Goal: Find specific page/section: Find specific page/section

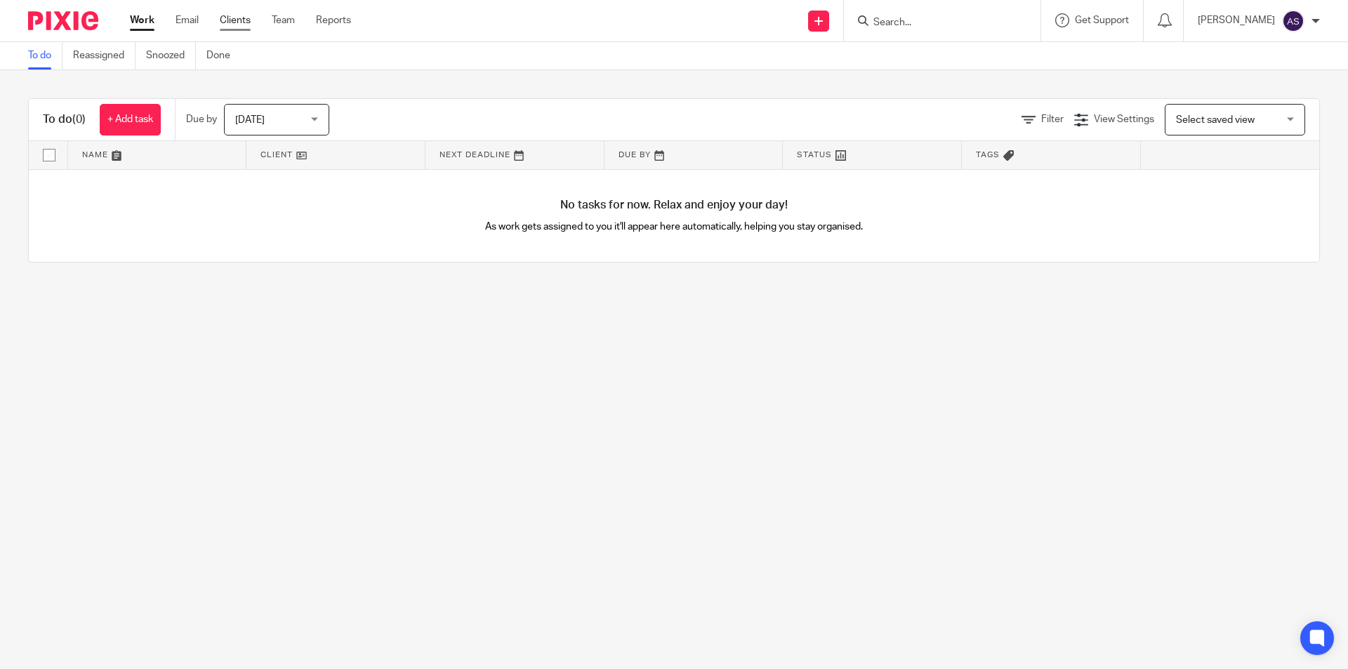
click at [228, 18] on link "Clients" at bounding box center [235, 20] width 31 height 14
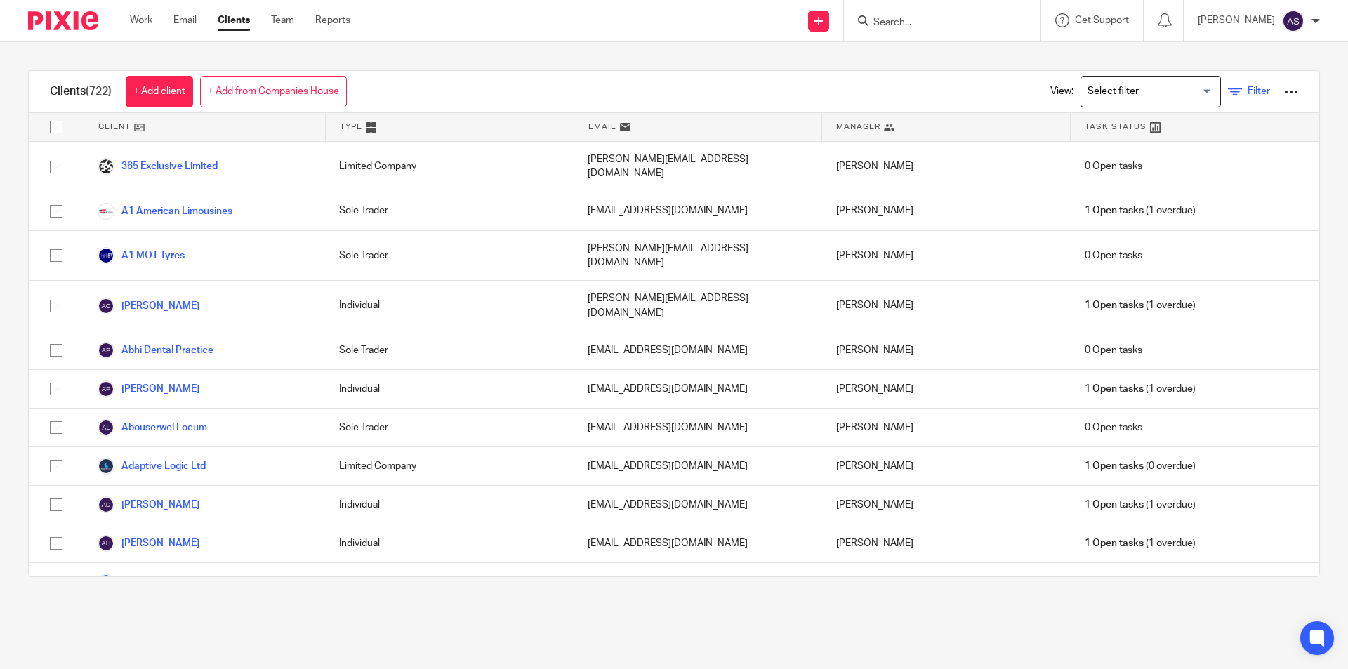
click at [1248, 92] on span "Filter" at bounding box center [1259, 91] width 22 height 10
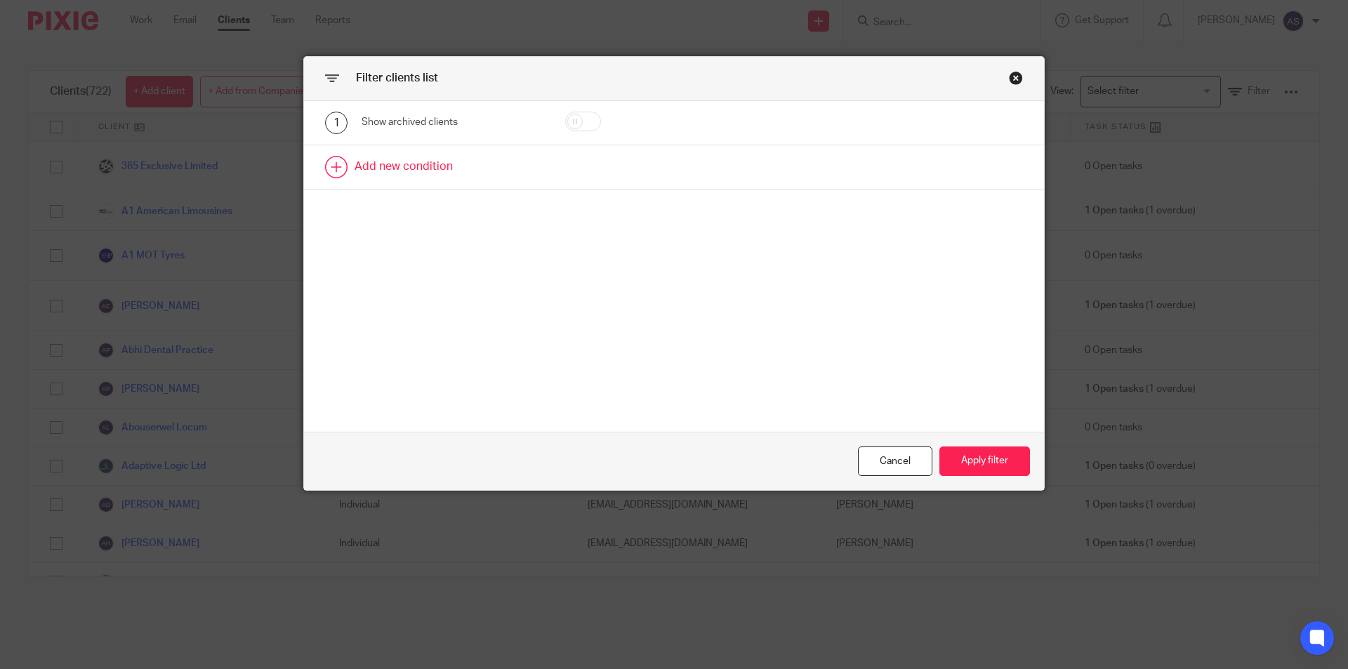
click at [409, 162] on link at bounding box center [674, 167] width 740 height 44
click at [439, 163] on div "Field" at bounding box center [441, 171] width 136 height 29
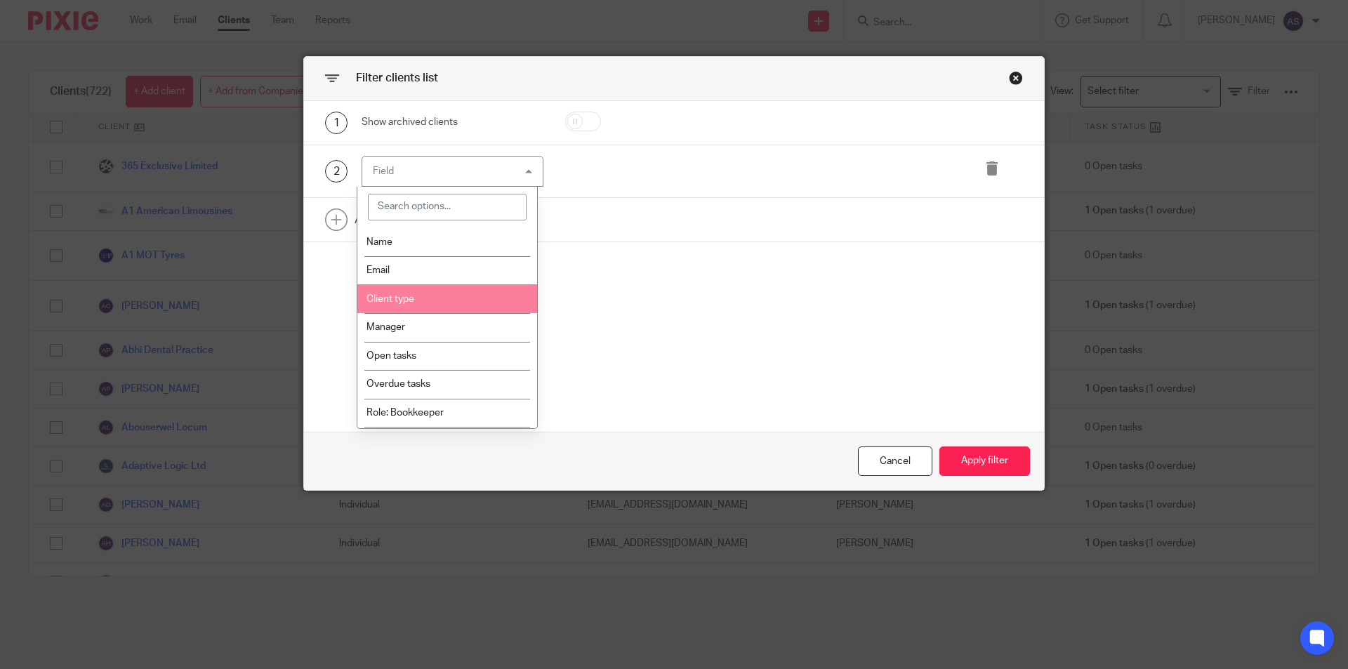
click at [440, 300] on li "Client type" at bounding box center [447, 298] width 180 height 29
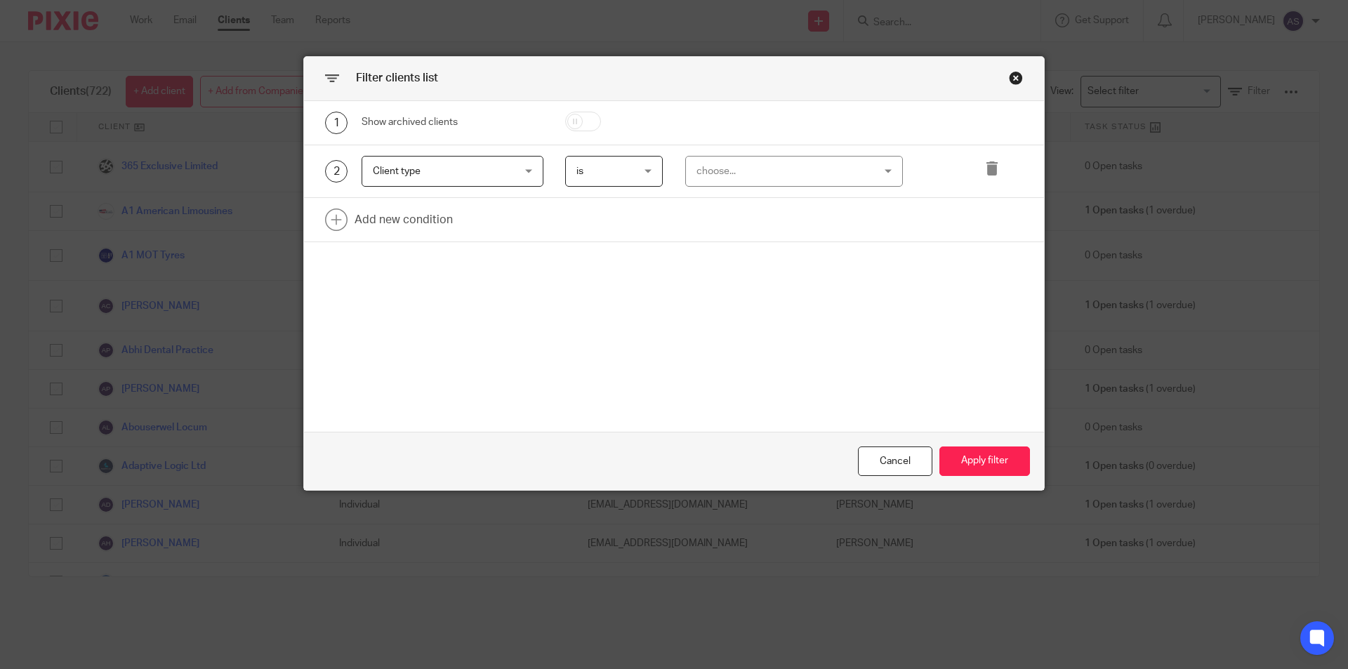
click at [484, 174] on span "Client type" at bounding box center [441, 171] width 136 height 29
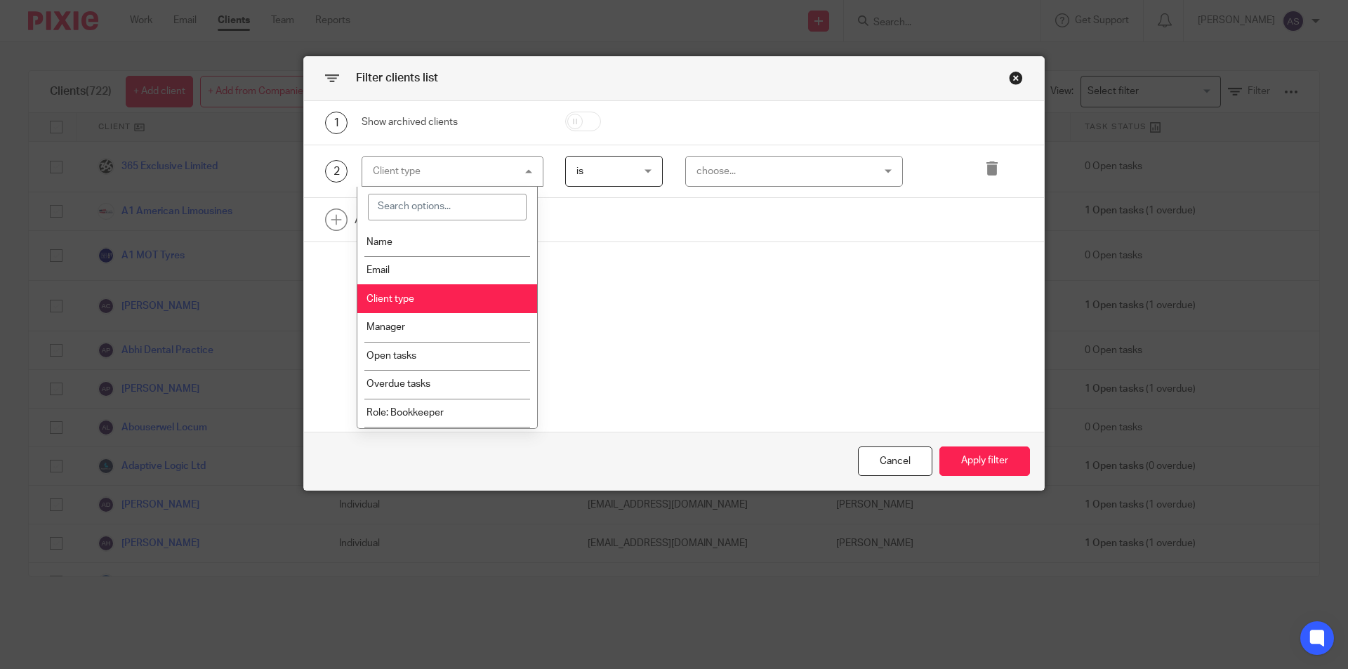
click at [437, 289] on li "Client type" at bounding box center [447, 298] width 180 height 29
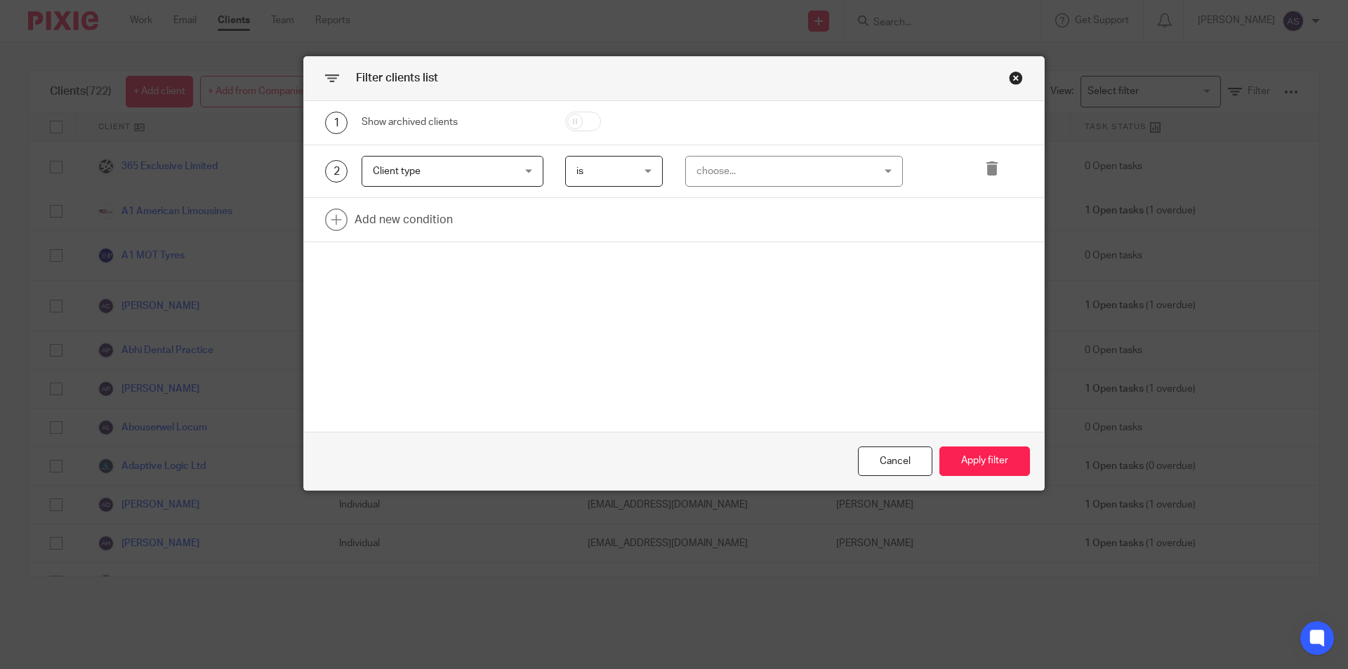
click at [724, 173] on div "choose..." at bounding box center [778, 171] width 165 height 29
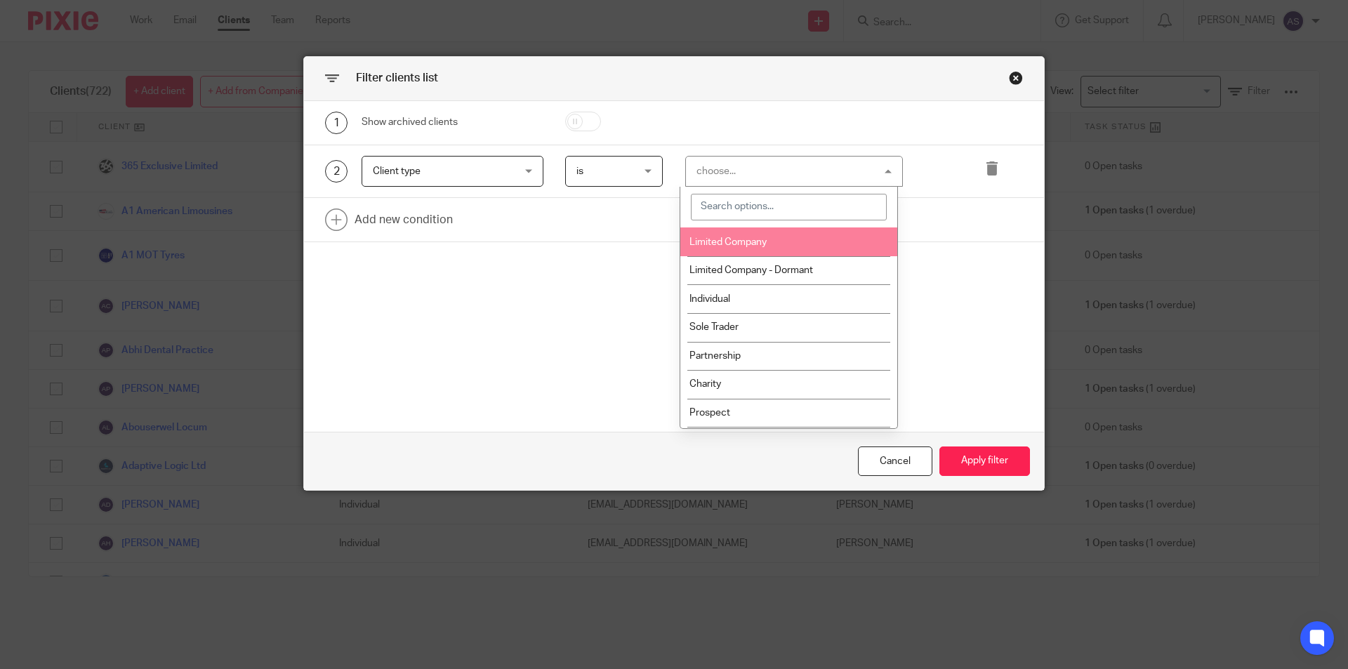
click at [732, 240] on span "Limited Company" at bounding box center [727, 242] width 77 height 10
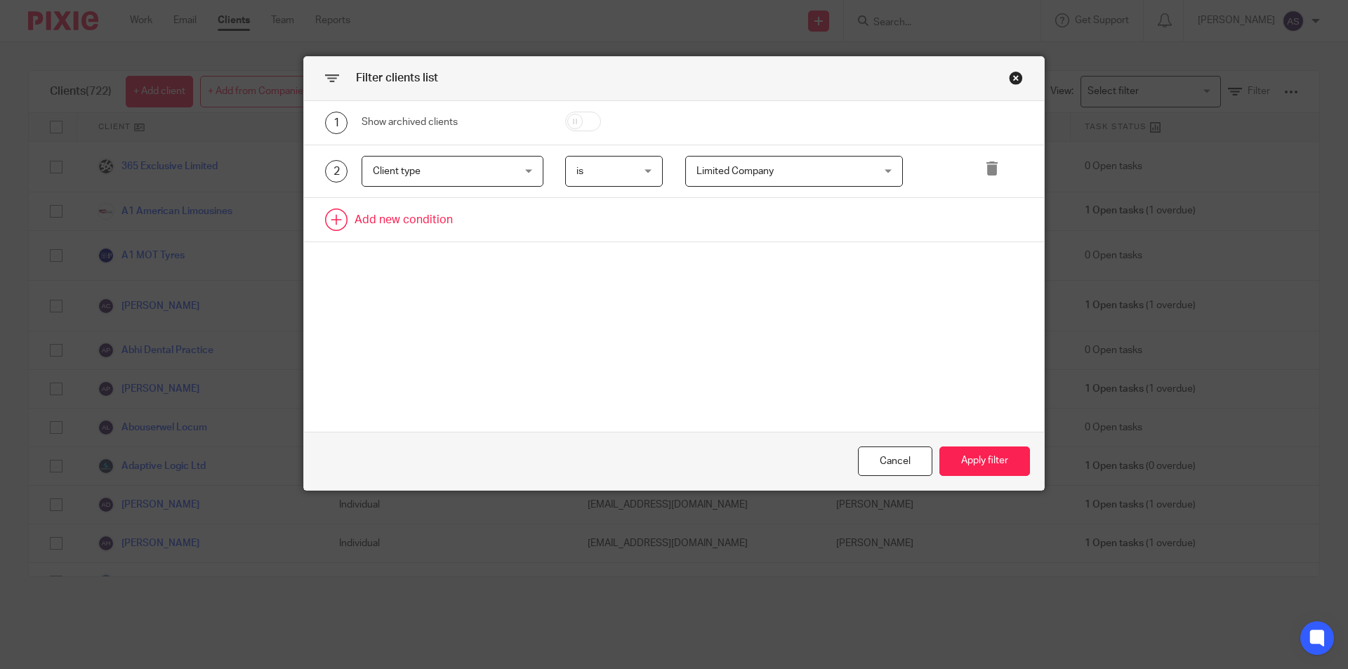
click at [407, 222] on link at bounding box center [674, 220] width 740 height 44
click at [433, 235] on div "Field" at bounding box center [441, 223] width 136 height 29
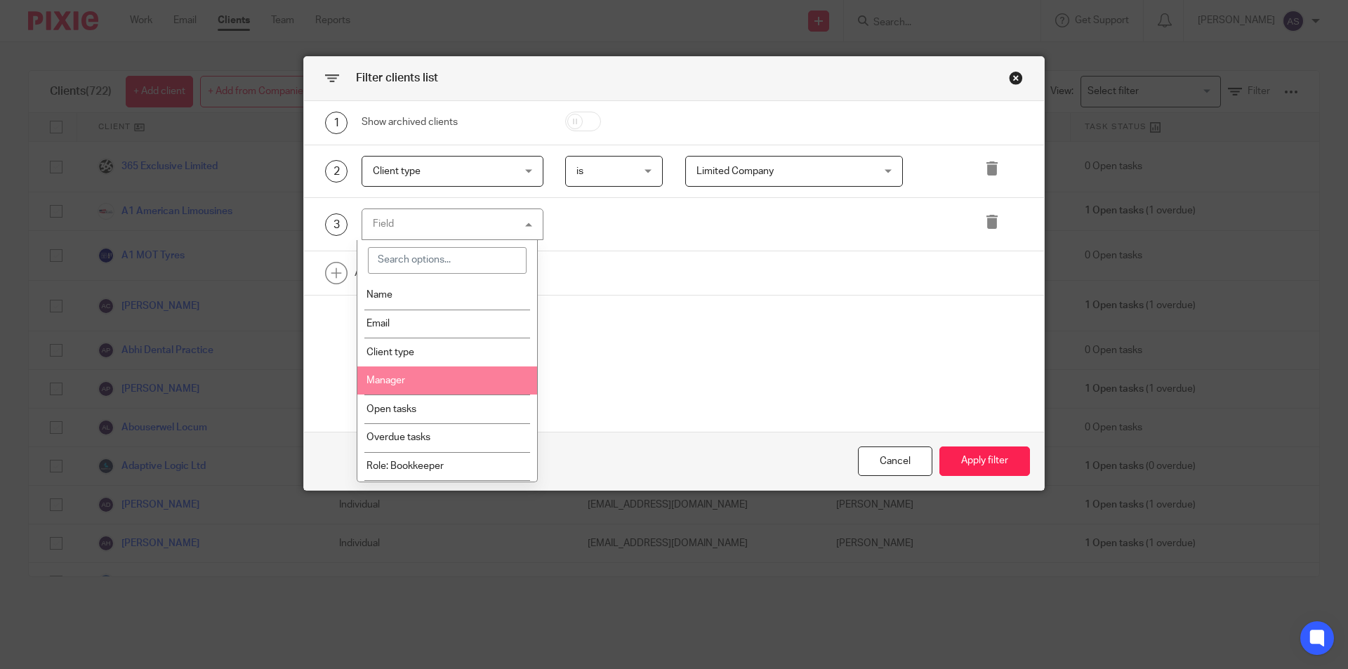
click at [402, 390] on li "Manager" at bounding box center [447, 381] width 180 height 29
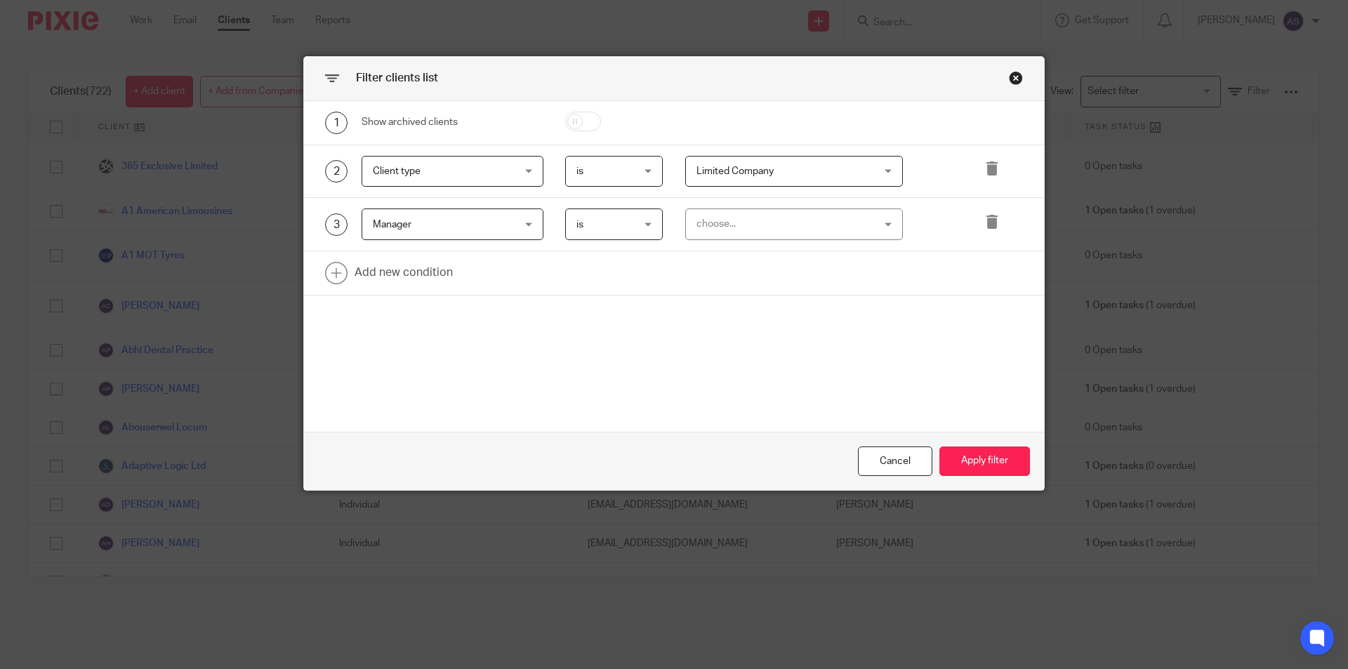
click at [753, 224] on div "choose..." at bounding box center [778, 223] width 165 height 29
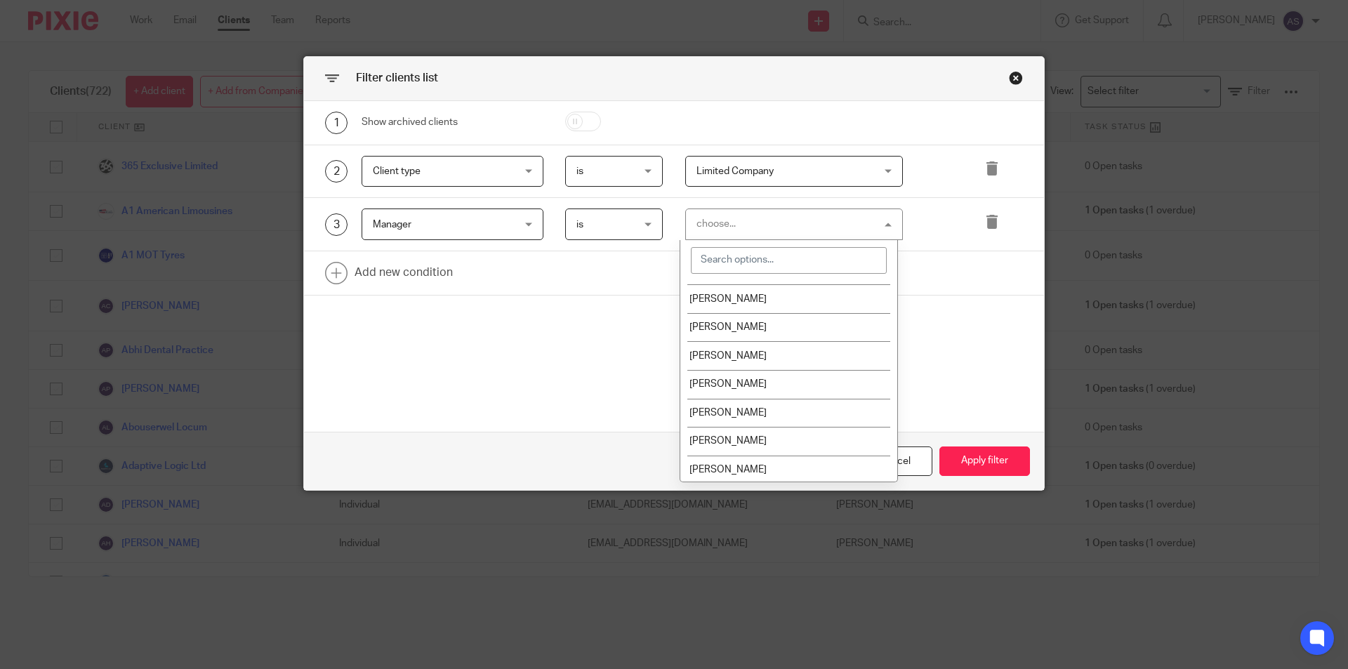
scroll to position [255, 0]
click at [774, 444] on li "[PERSON_NAME]" at bounding box center [788, 439] width 217 height 29
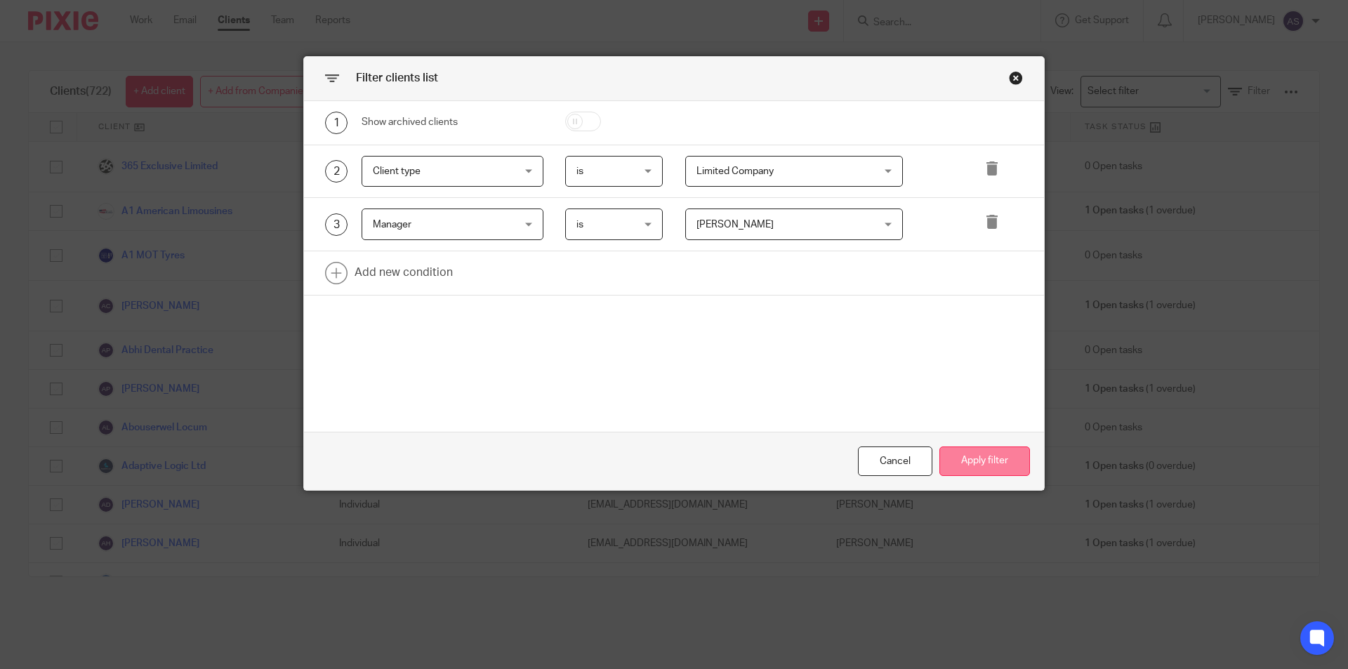
click at [1001, 467] on button "Apply filter" at bounding box center [984, 462] width 91 height 30
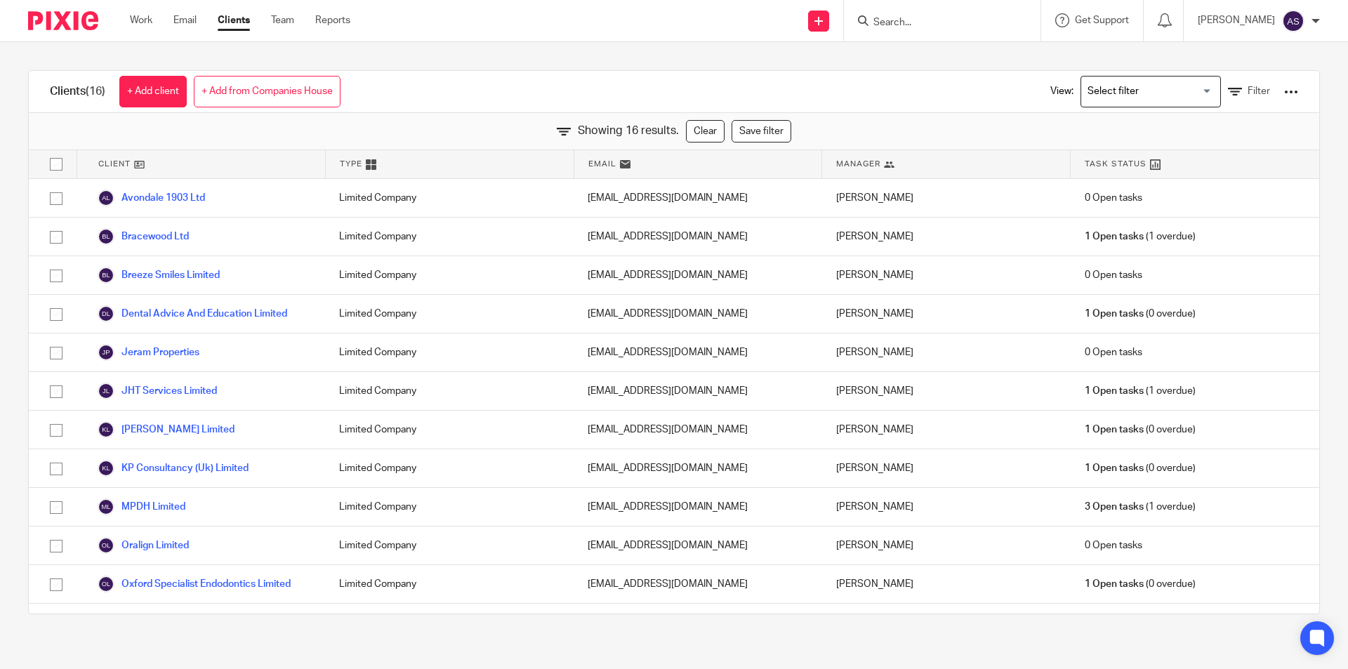
click at [1213, 82] on div "View: Loading... Filter" at bounding box center [1163, 91] width 269 height 41
click at [1248, 94] on span "Filter" at bounding box center [1259, 91] width 22 height 10
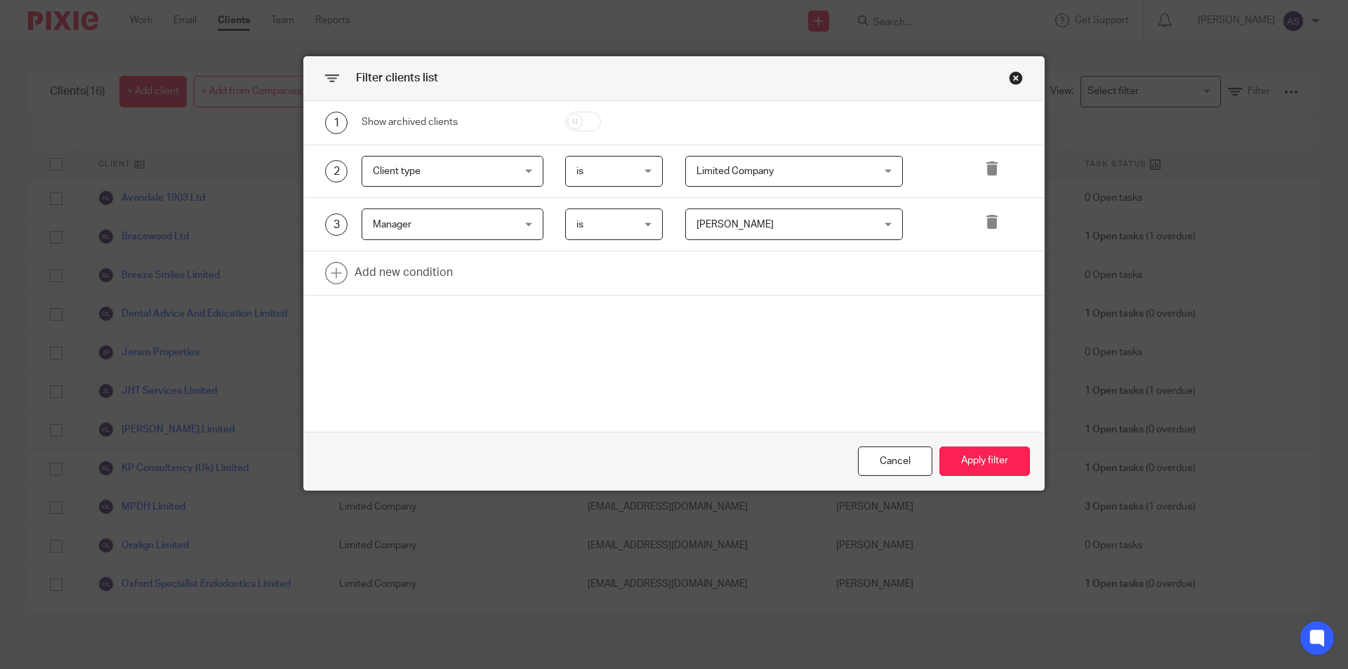
click at [475, 169] on span "Client type" at bounding box center [441, 171] width 136 height 29
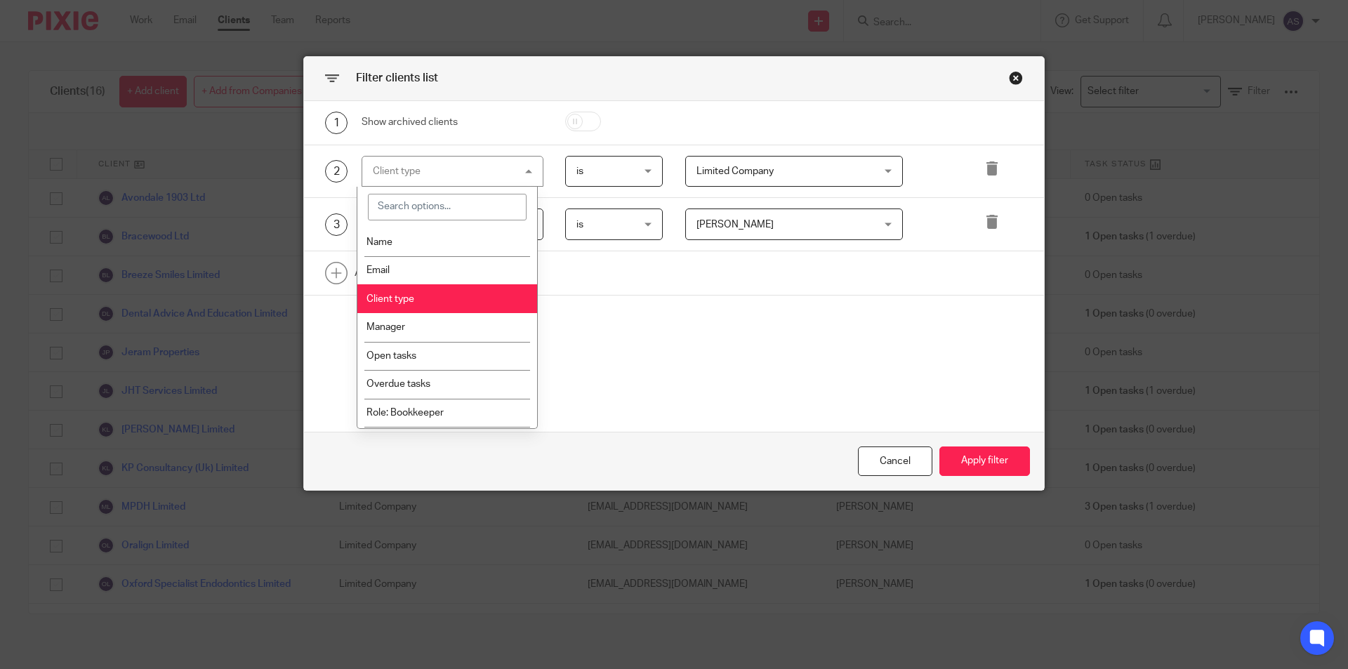
click at [771, 164] on span "Limited Company" at bounding box center [778, 171] width 165 height 29
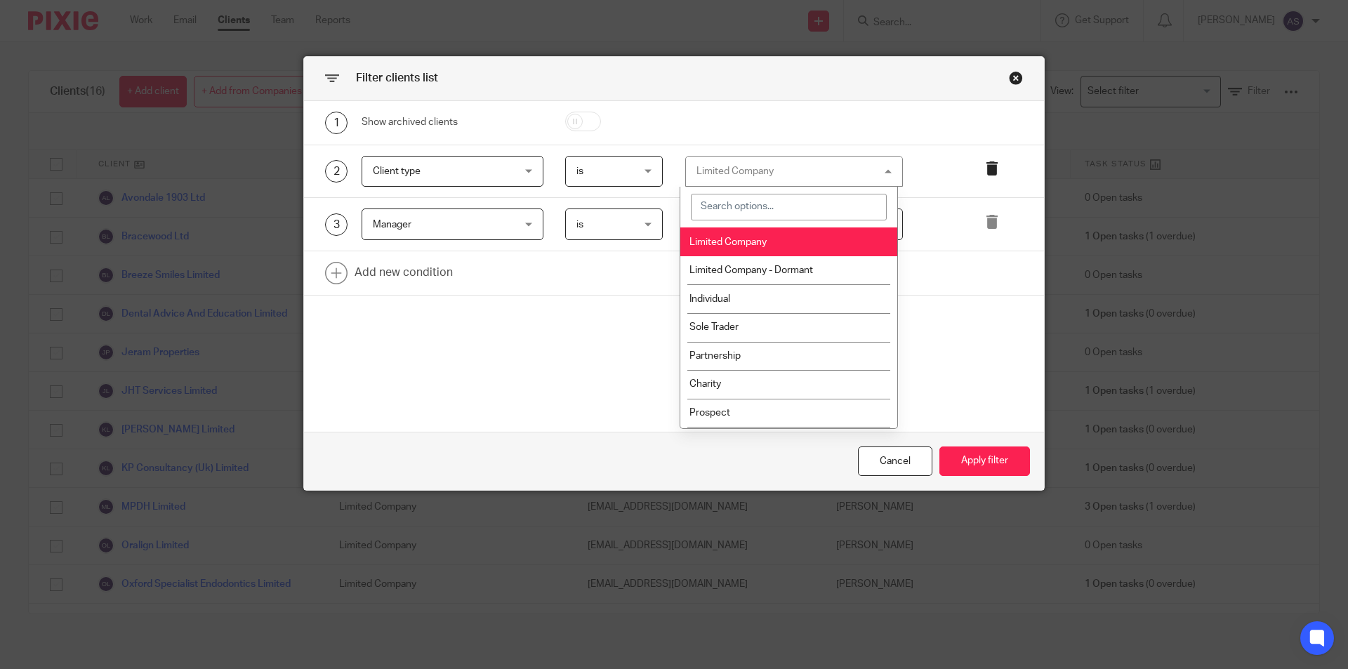
click at [989, 171] on icon at bounding box center [992, 168] width 14 height 14
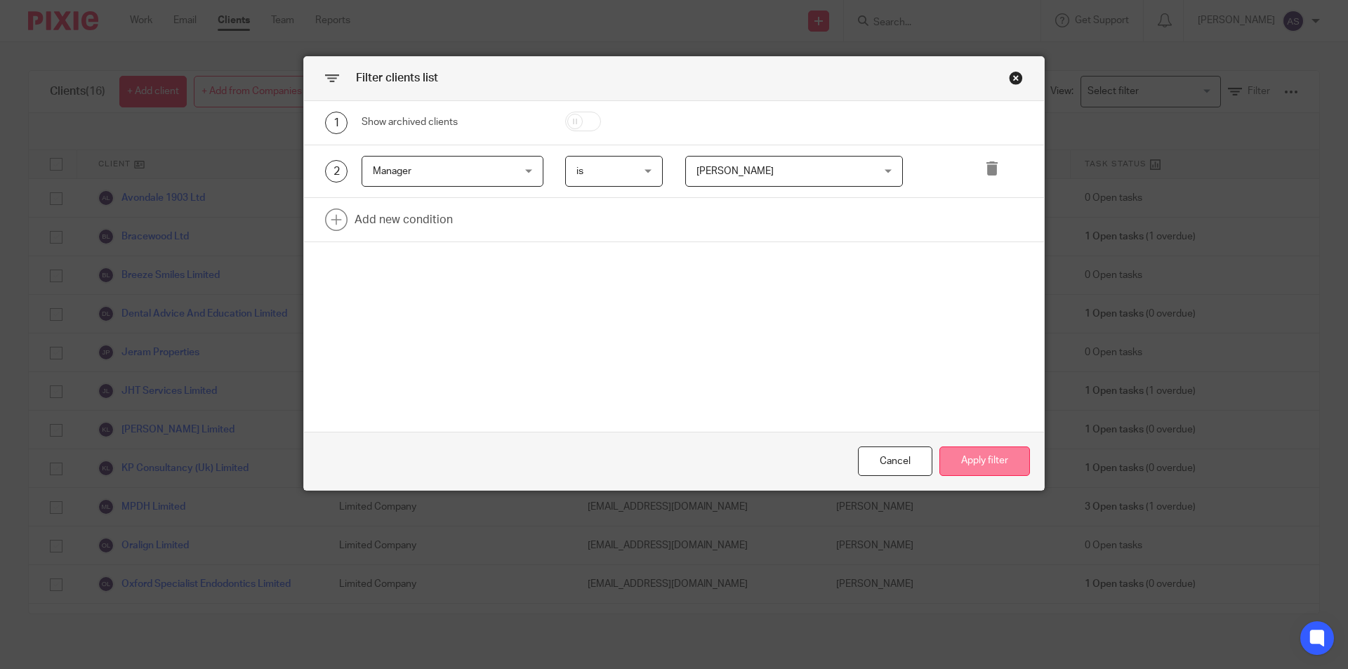
click at [979, 472] on button "Apply filter" at bounding box center [984, 462] width 91 height 30
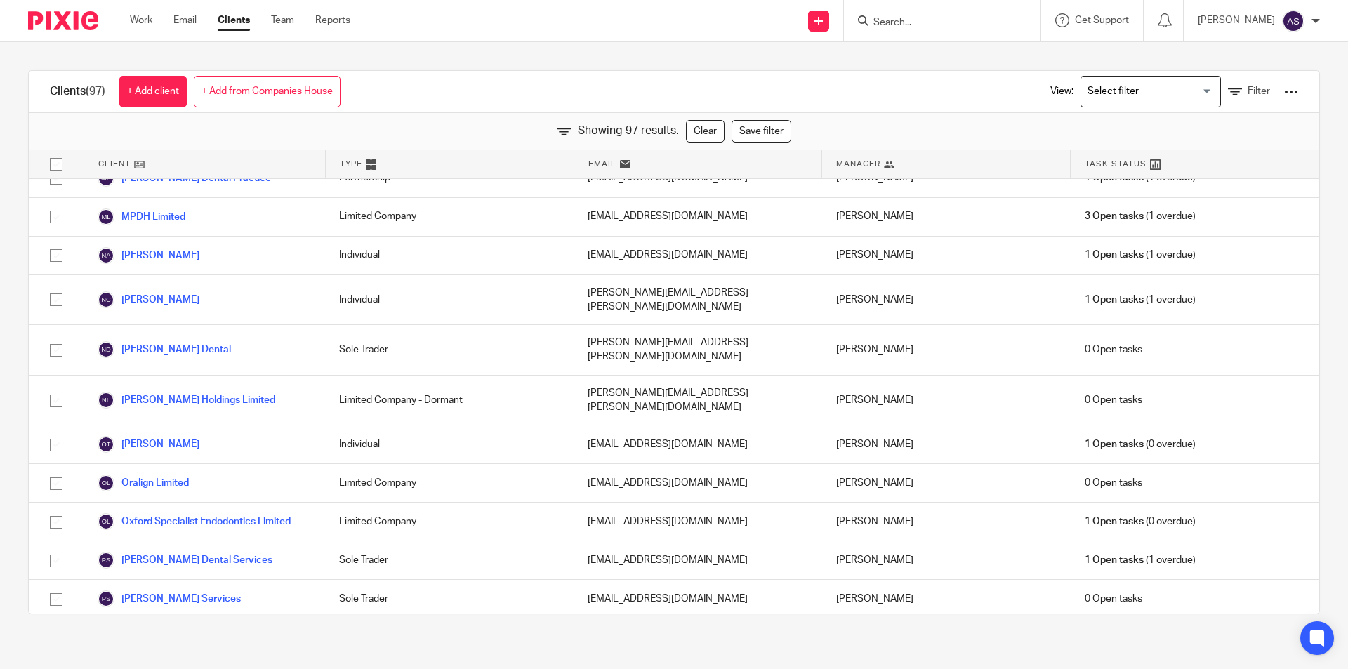
scroll to position [2247, 0]
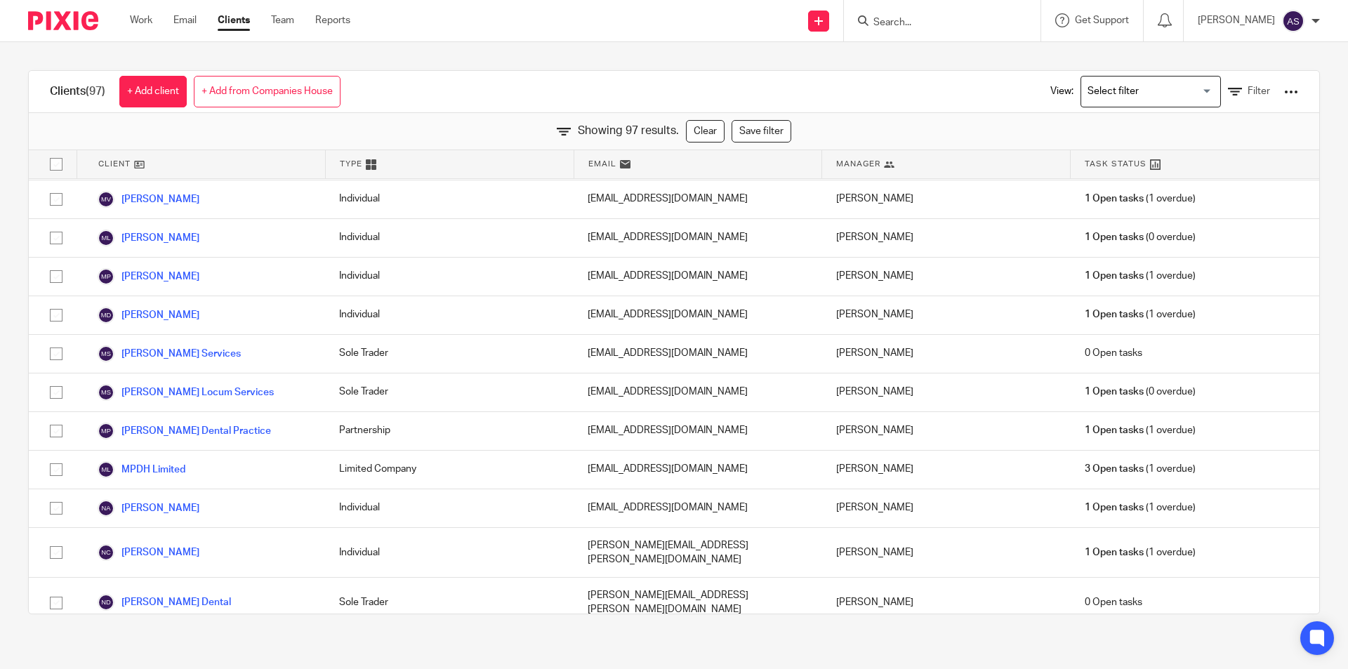
click at [1284, 97] on div at bounding box center [1291, 92] width 14 height 14
click at [1193, 163] on link "Export clients to CSV file" at bounding box center [1178, 165] width 195 height 21
click at [963, 34] on div at bounding box center [942, 20] width 197 height 41
click at [963, 25] on input "Search" at bounding box center [935, 23] width 126 height 13
click at [970, 6] on div "Dixon Dr Dixon Dr iving" at bounding box center [942, 20] width 197 height 41
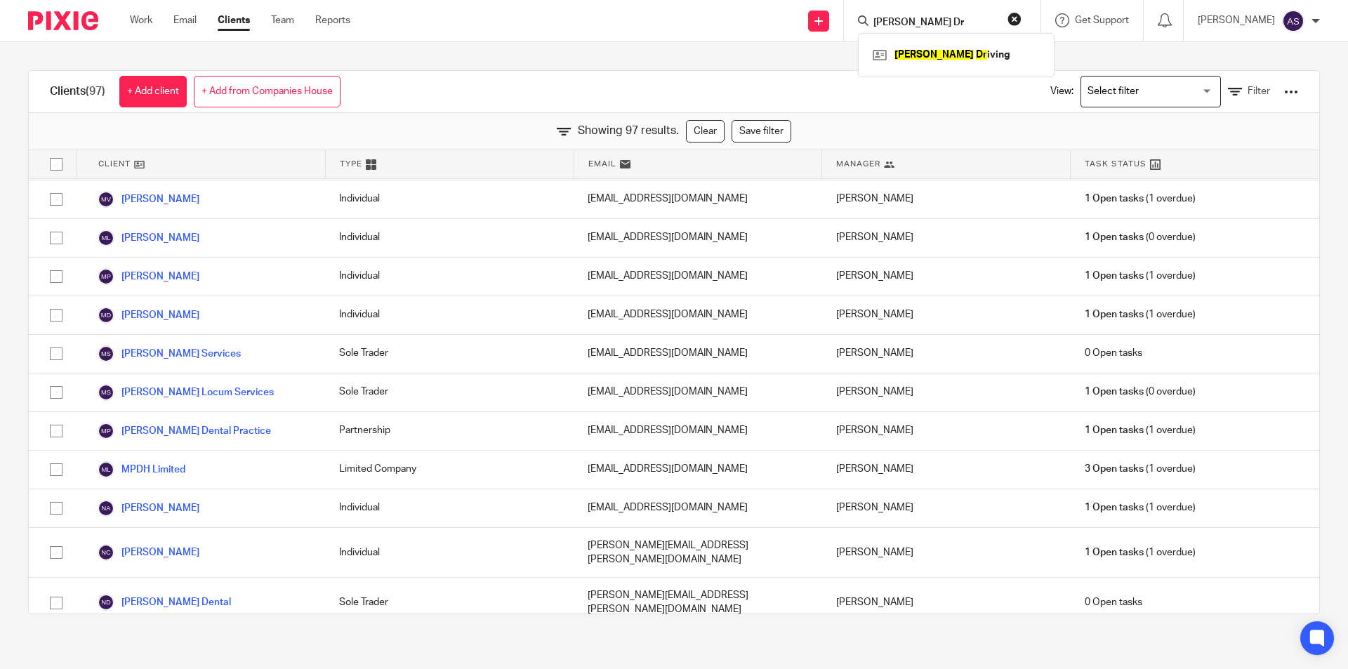
click at [968, 17] on input "Dixon Dr" at bounding box center [935, 23] width 126 height 13
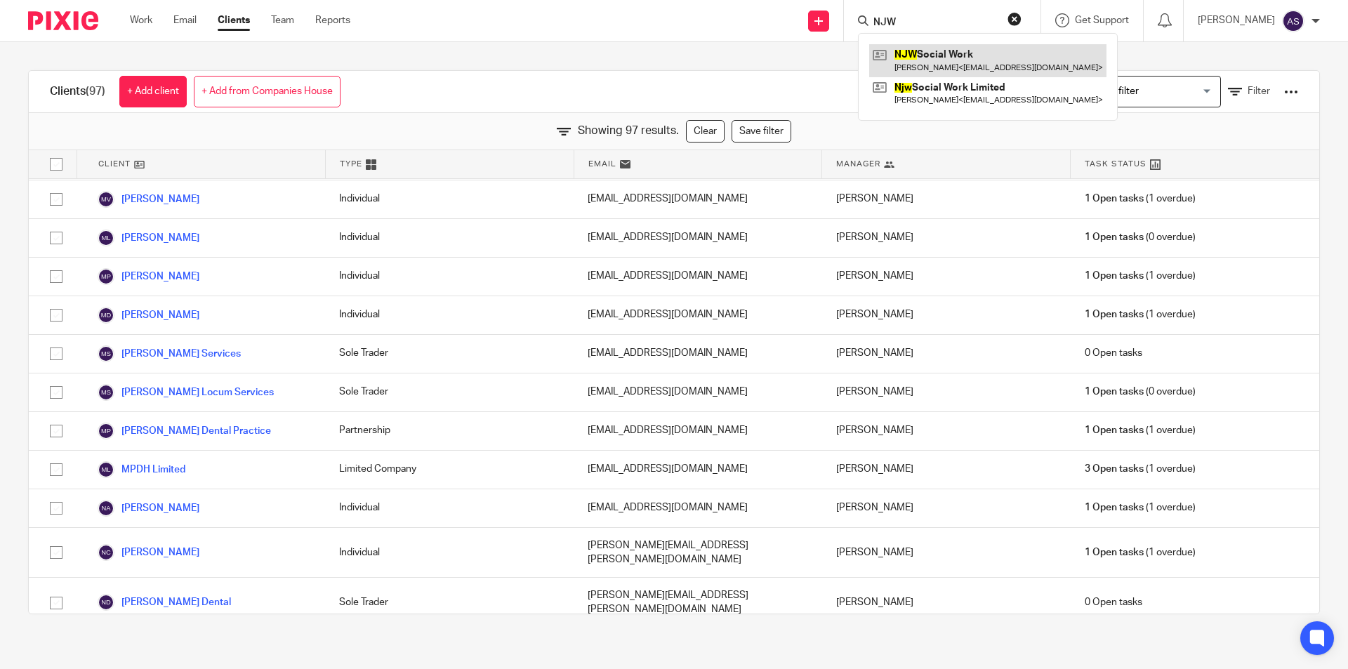
type input "NJW"
click at [984, 61] on link at bounding box center [987, 60] width 237 height 32
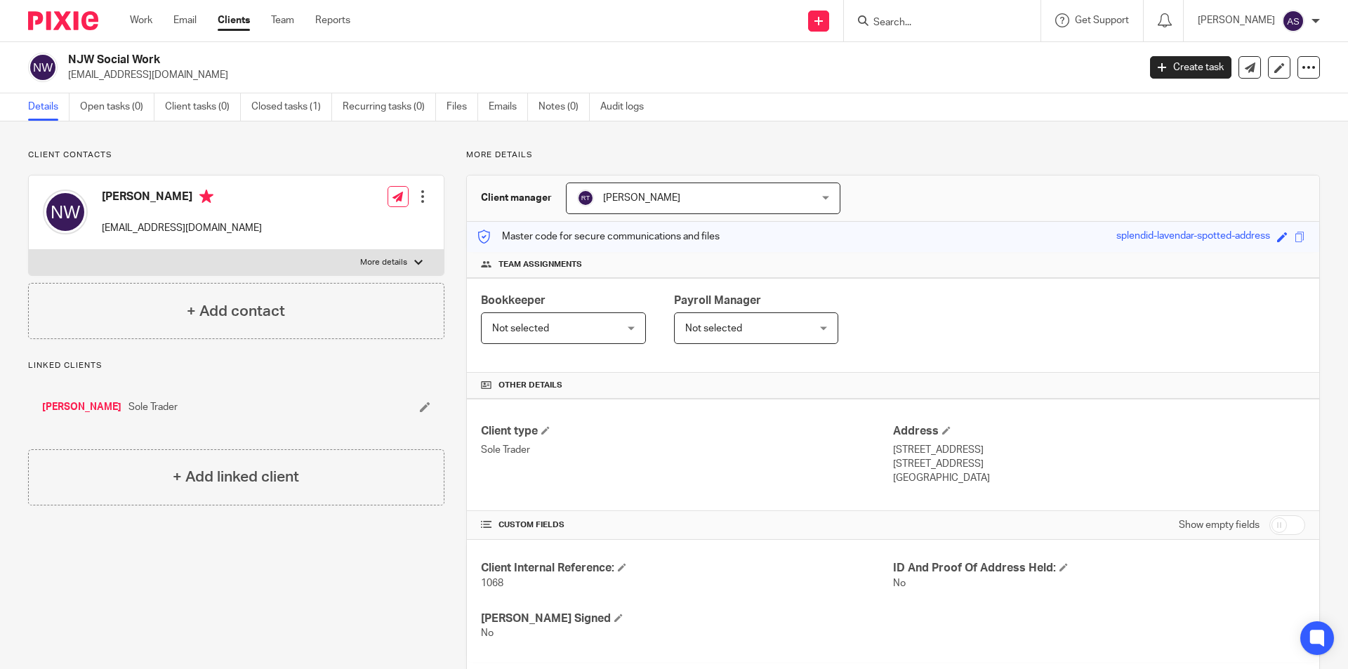
click at [911, 31] on div at bounding box center [942, 20] width 197 height 41
click at [911, 28] on input "Search" at bounding box center [935, 23] width 126 height 13
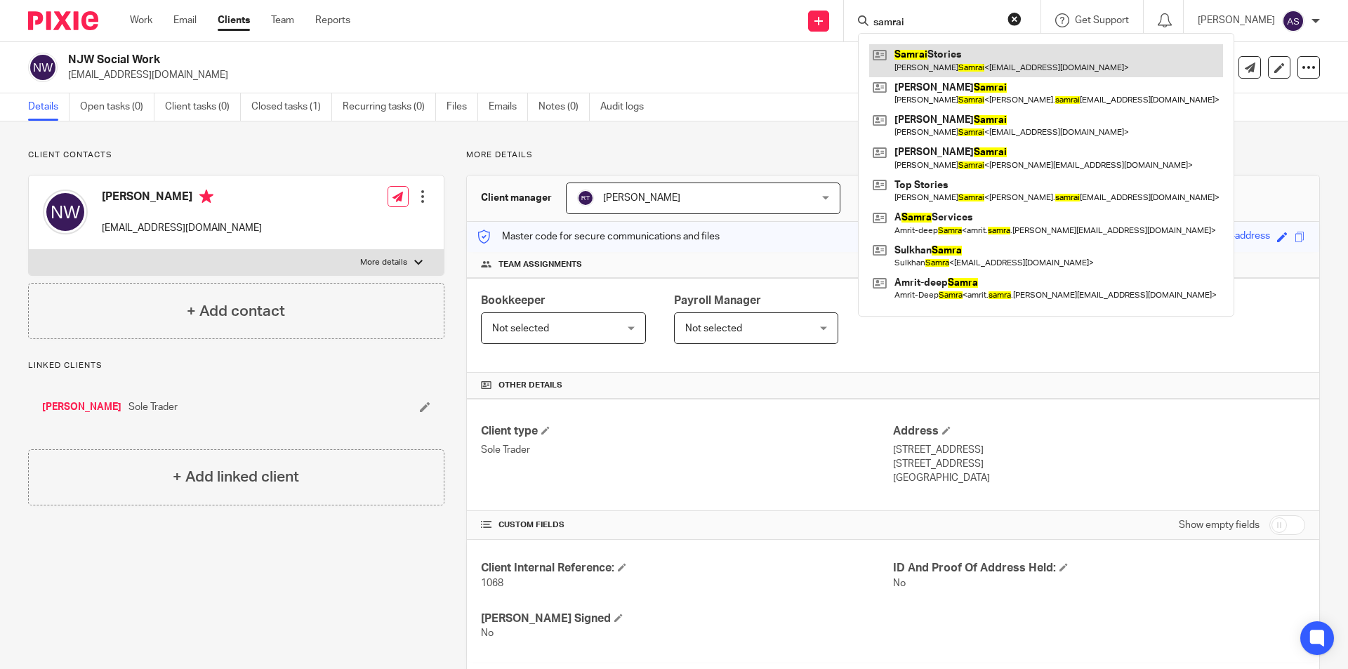
type input "samrai"
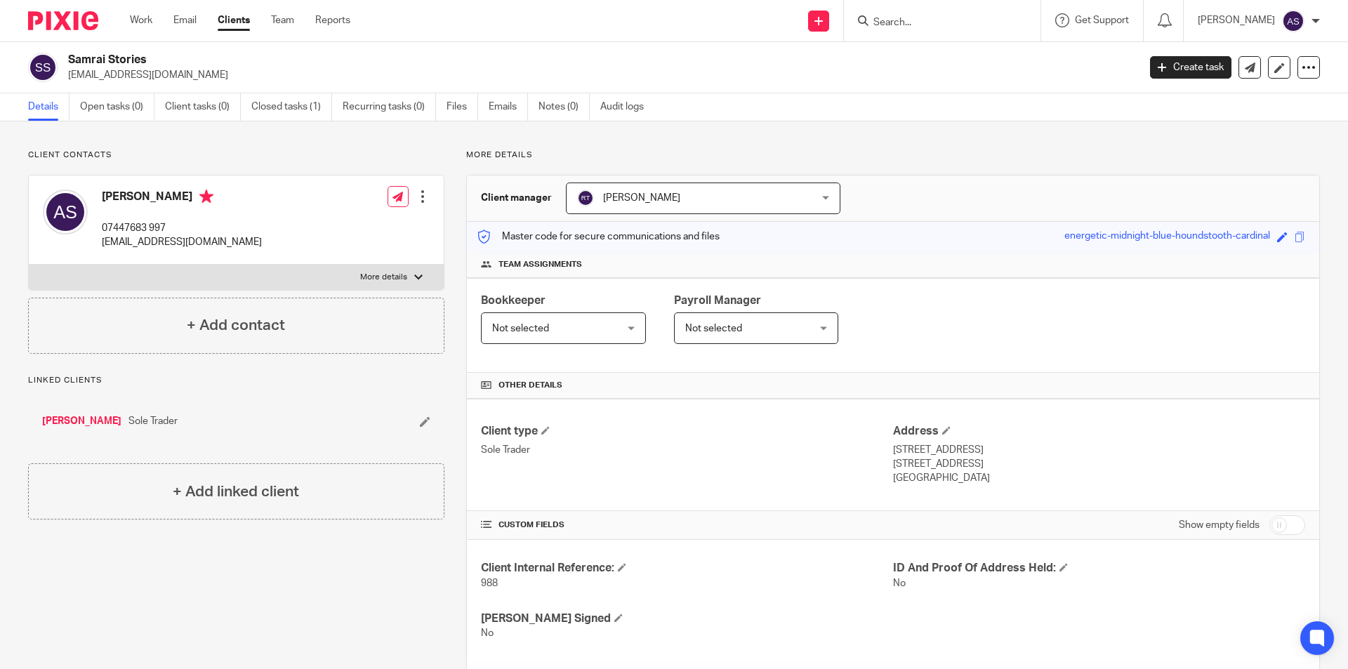
click at [922, 22] on input "Search" at bounding box center [935, 23] width 126 height 13
click at [960, 21] on input "top st" at bounding box center [935, 23] width 126 height 13
click at [916, 20] on input "sew" at bounding box center [935, 23] width 126 height 13
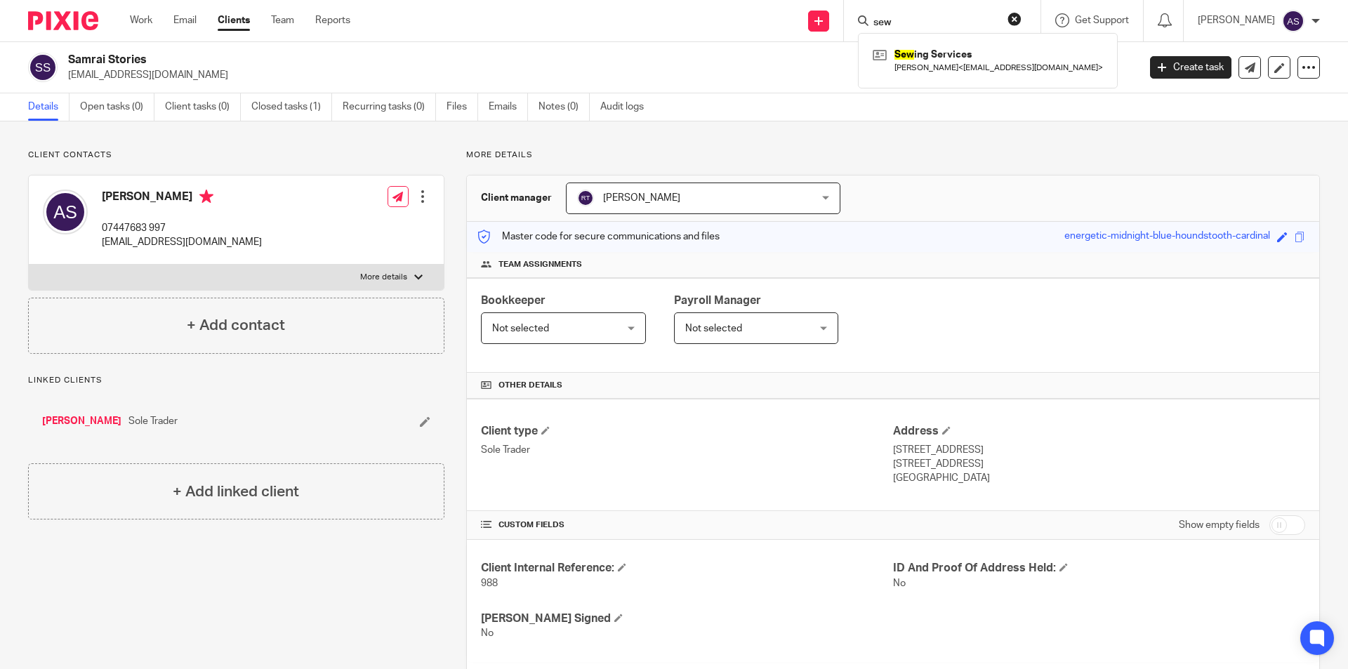
click at [916, 20] on input "sew" at bounding box center [935, 23] width 126 height 13
click at [984, 18] on input "stanely" at bounding box center [935, 23] width 126 height 13
drag, startPoint x: 984, startPoint y: 18, endPoint x: 963, endPoint y: 20, distance: 21.2
click at [984, 21] on input "stanely" at bounding box center [935, 23] width 126 height 13
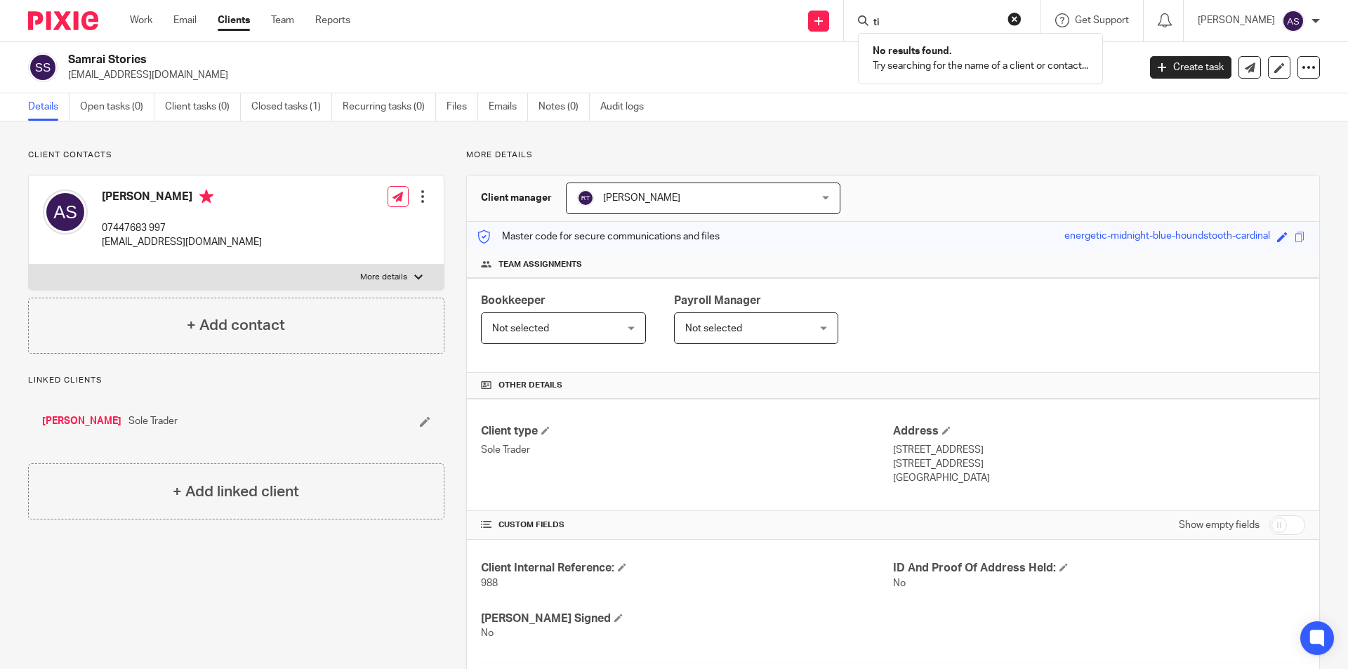
type input "t"
type input "i"
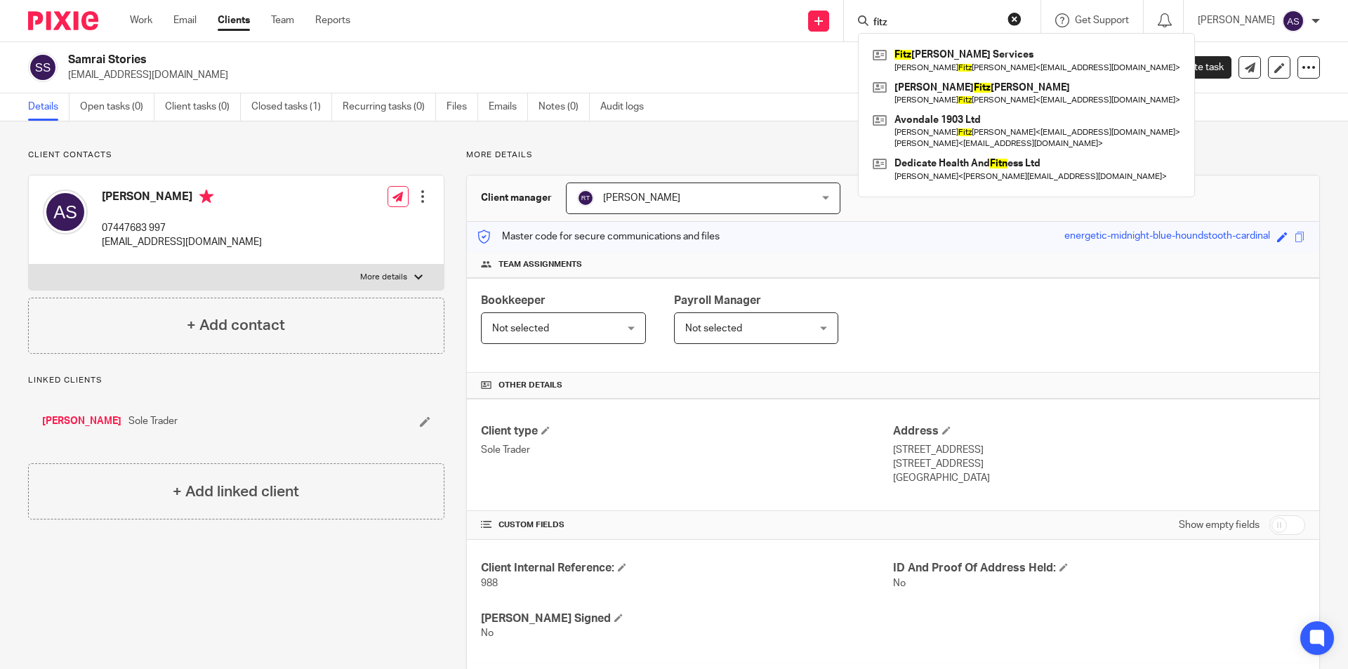
click at [960, 29] on form "fitz" at bounding box center [947, 21] width 150 height 18
click at [960, 27] on input "fitz" at bounding box center [935, 23] width 126 height 13
click at [960, 24] on input "fitz" at bounding box center [935, 23] width 126 height 13
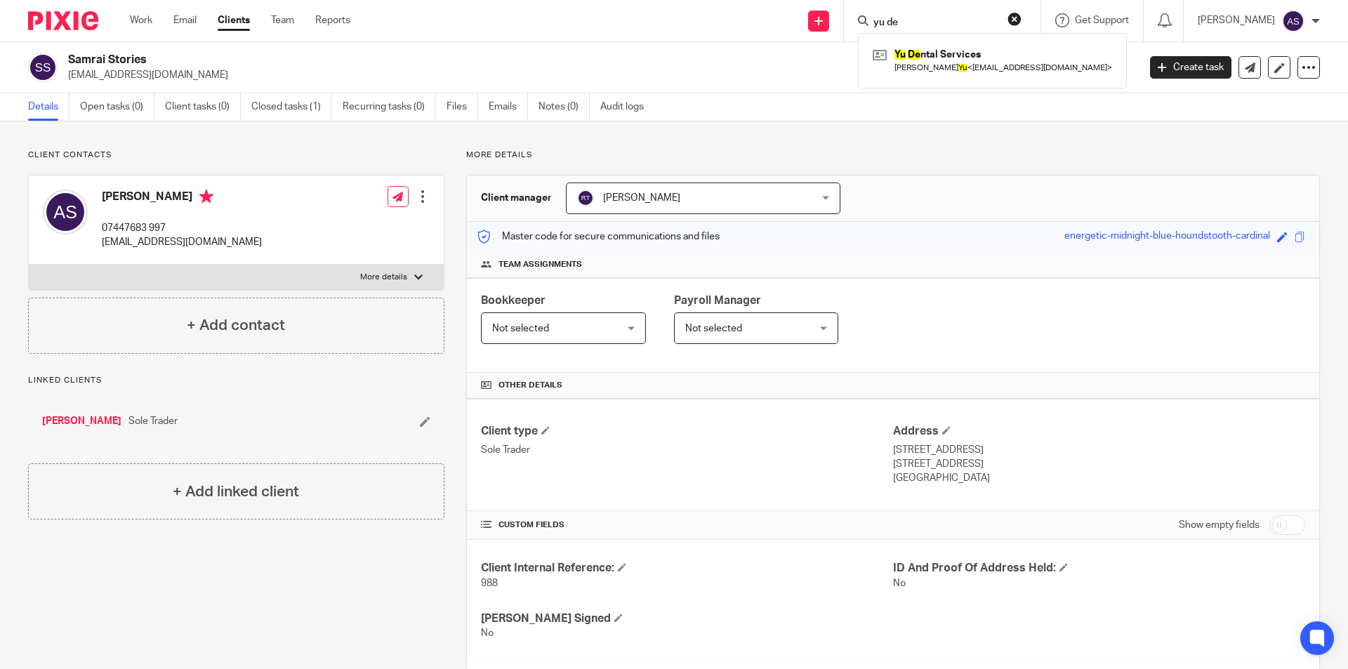
click at [962, 29] on input "yu de" at bounding box center [935, 23] width 126 height 13
click at [960, 27] on input "yu de" at bounding box center [935, 23] width 126 height 13
type input "aHo"
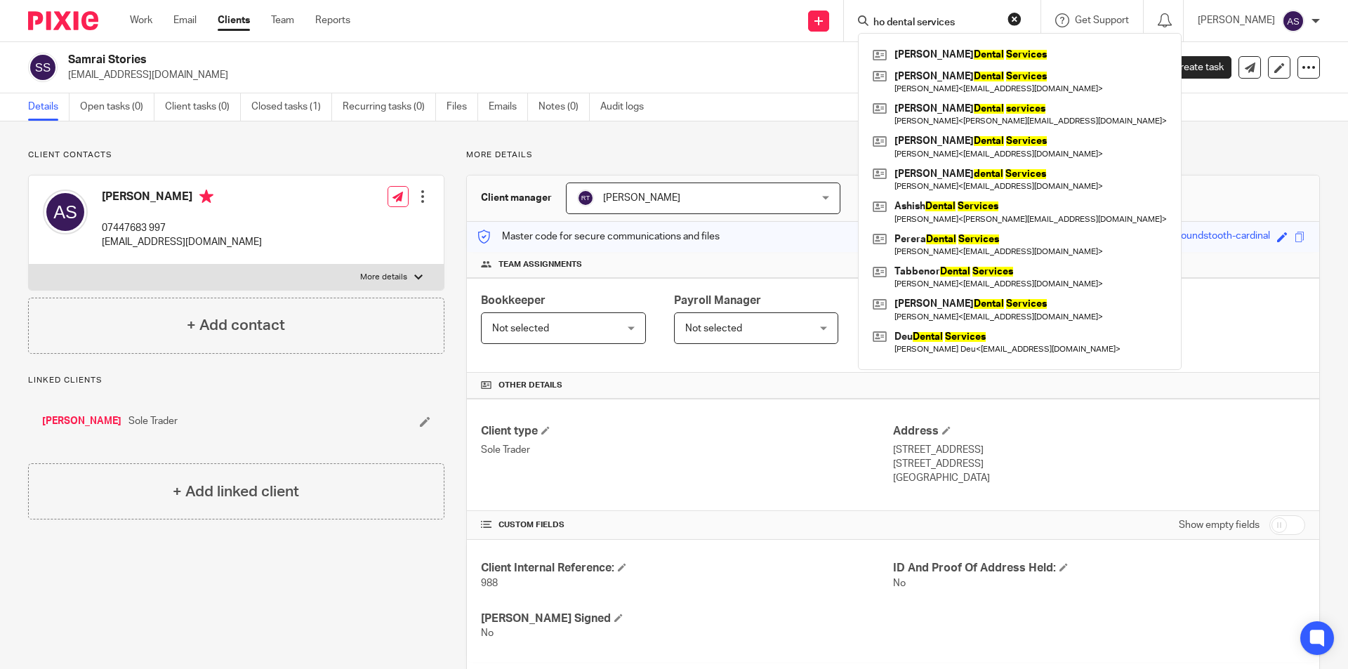
type input "ho dental servicesa"
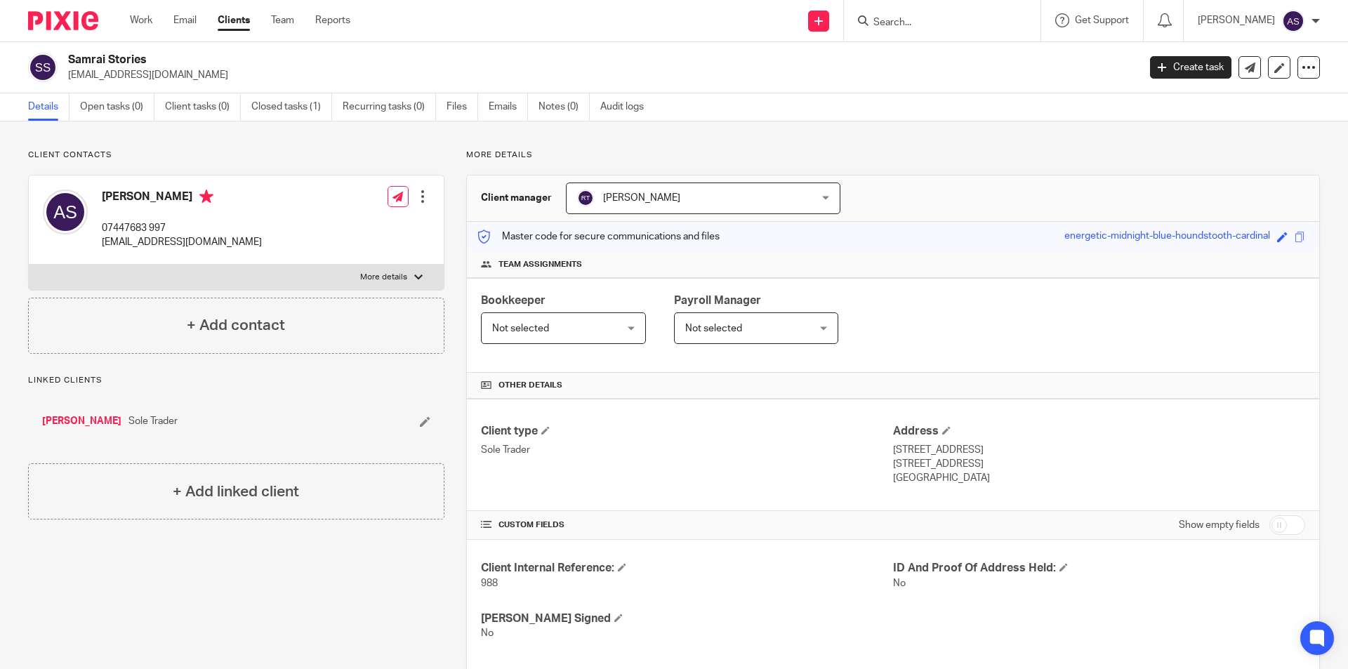
click at [1022, 23] on form at bounding box center [947, 21] width 150 height 18
drag, startPoint x: 1025, startPoint y: 23, endPoint x: 982, endPoint y: 13, distance: 44.6
click at [1022, 23] on form at bounding box center [947, 21] width 150 height 18
click at [980, 13] on form at bounding box center [947, 21] width 150 height 18
click at [975, 23] on form at bounding box center [947, 21] width 150 height 18
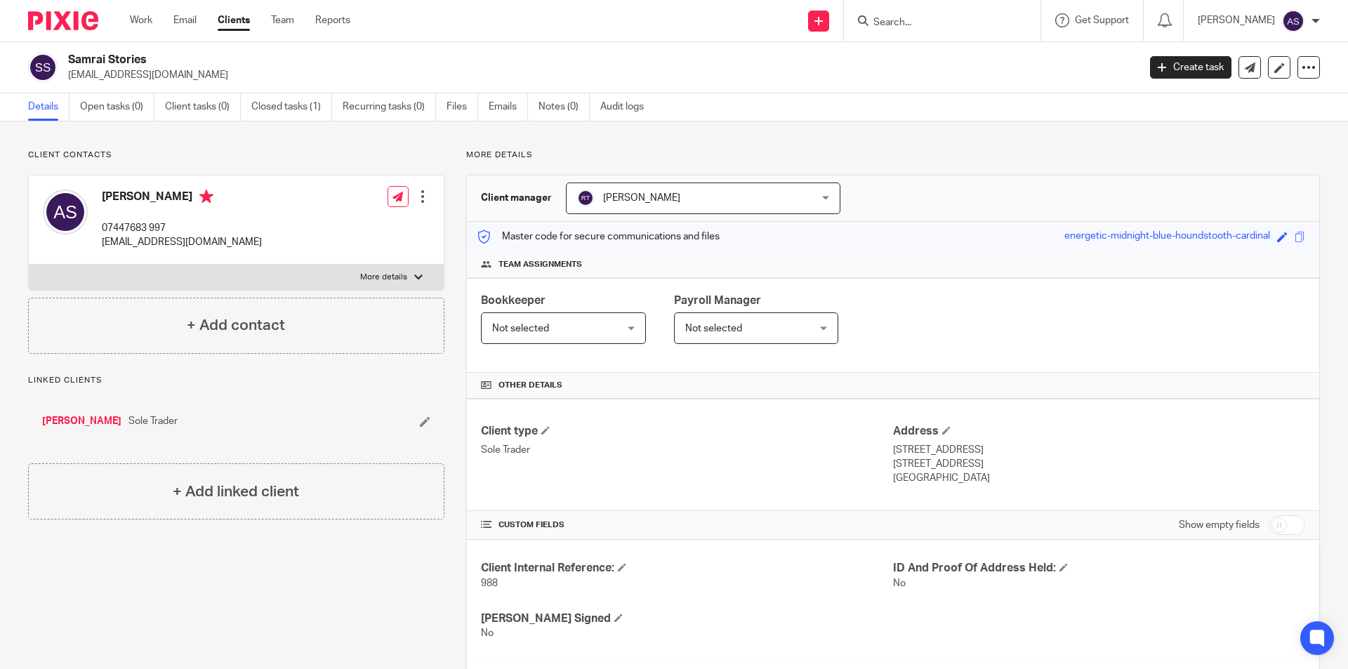
click at [938, 27] on input "Search" at bounding box center [935, 23] width 126 height 13
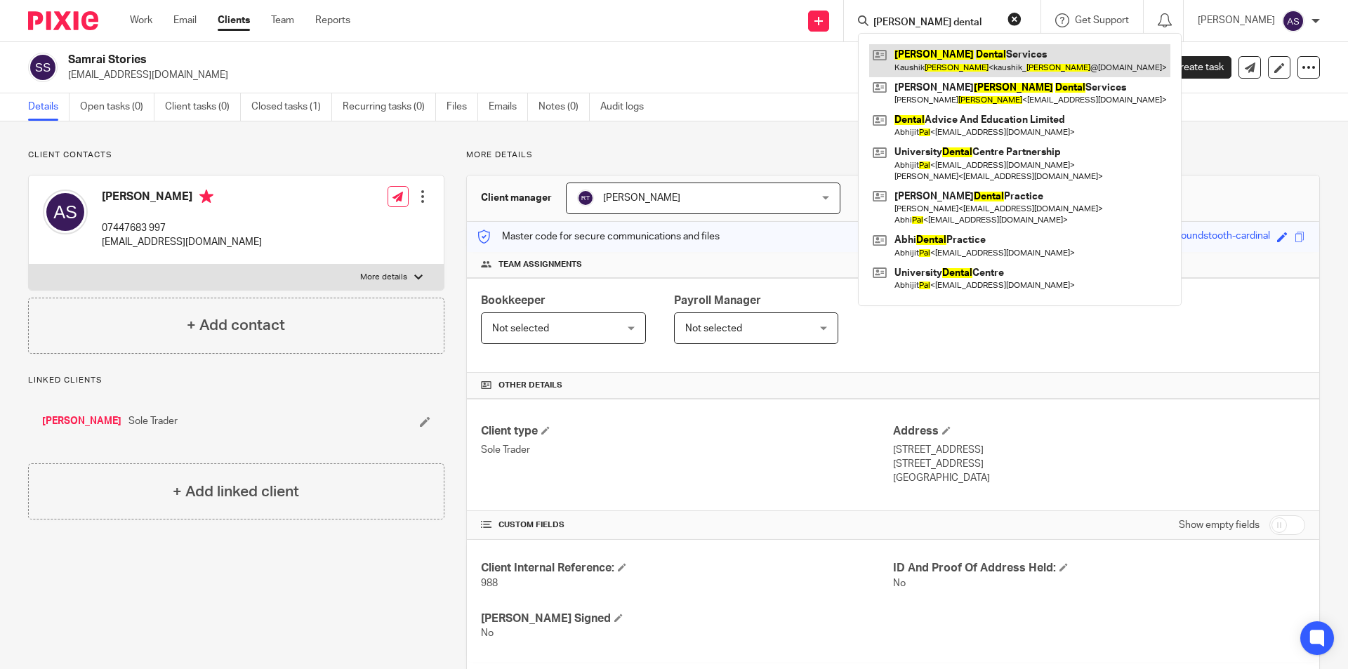
type input "paul dental"
click at [942, 56] on link at bounding box center [1019, 60] width 301 height 32
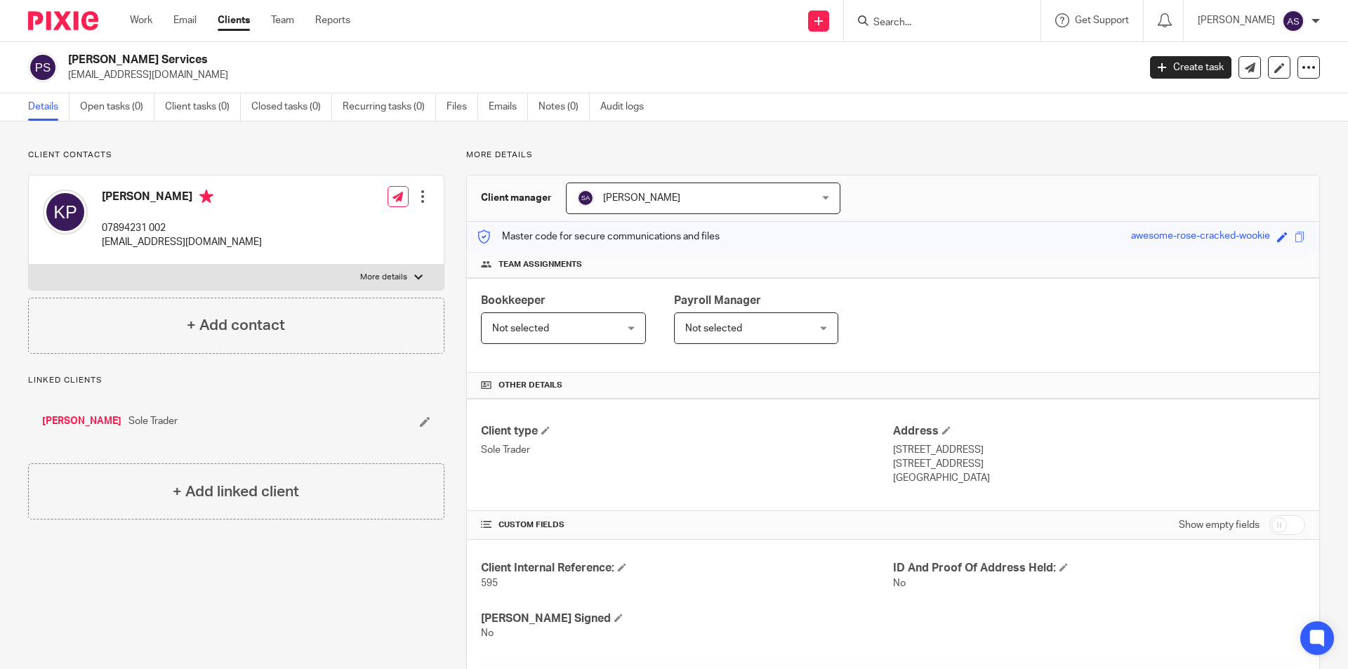
click at [992, 24] on input "Search" at bounding box center [935, 23] width 126 height 13
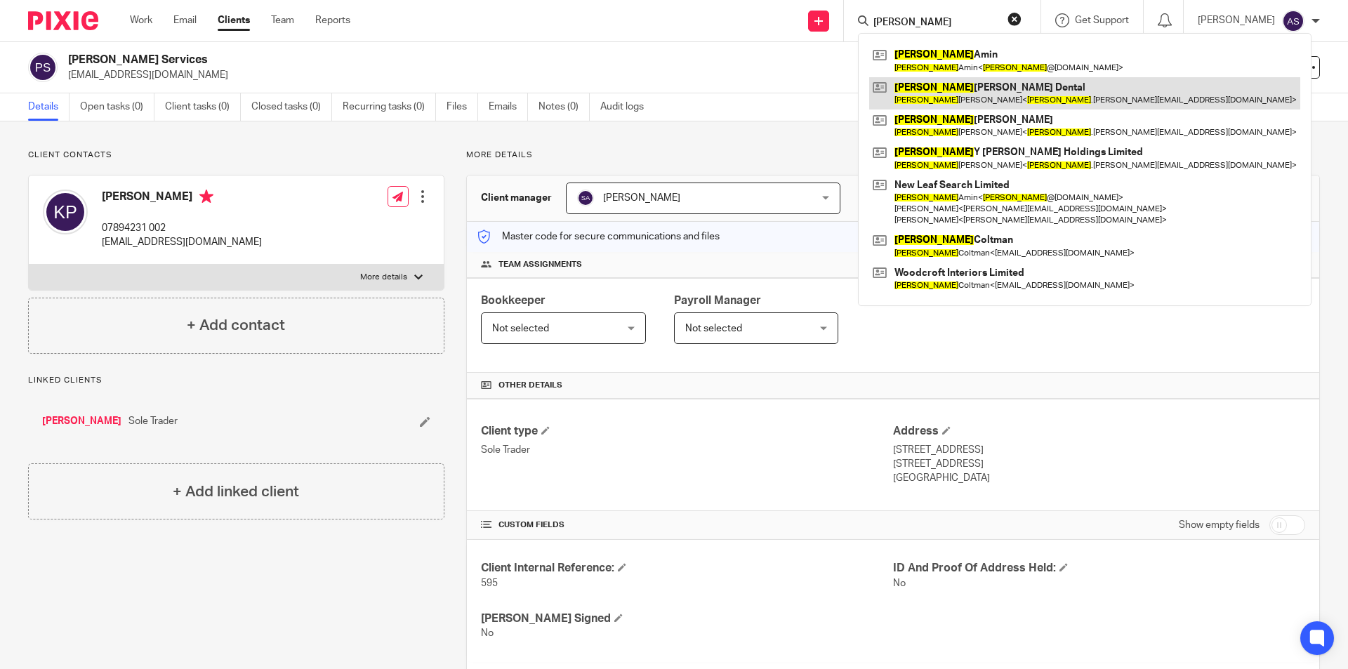
type input "neel"
click at [979, 88] on link at bounding box center [1084, 93] width 431 height 32
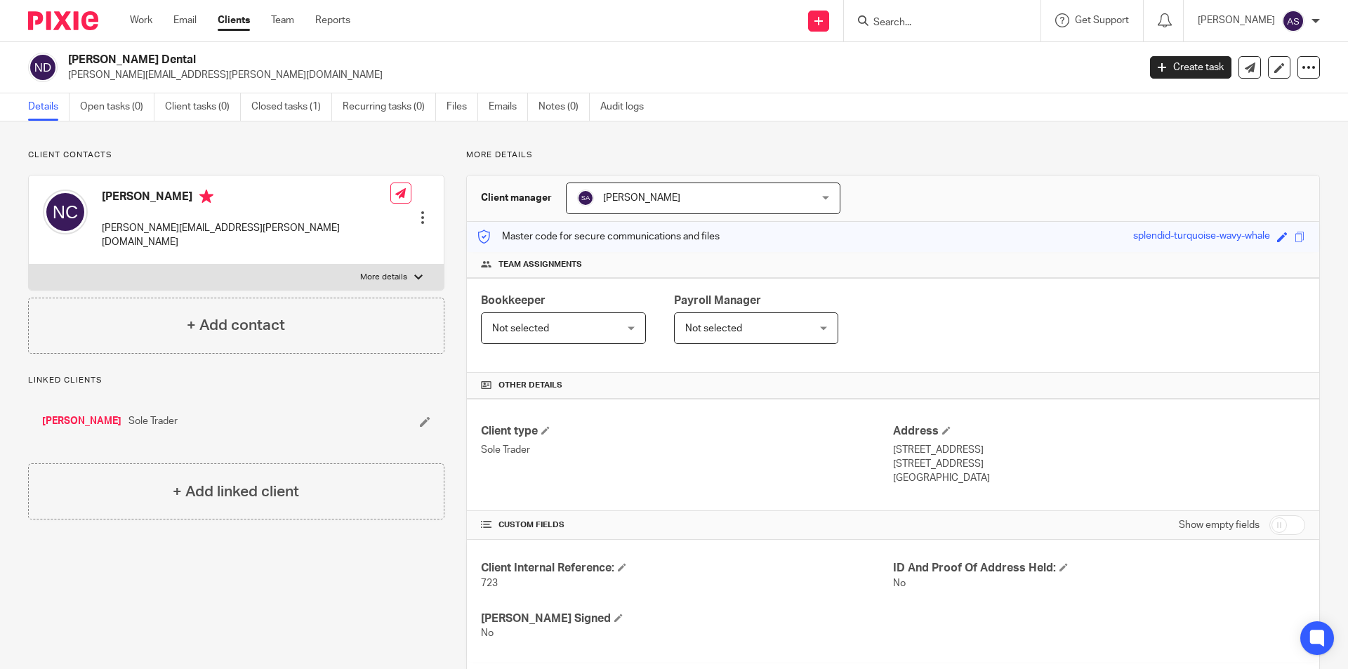
click at [962, 18] on input "Search" at bounding box center [935, 23] width 126 height 13
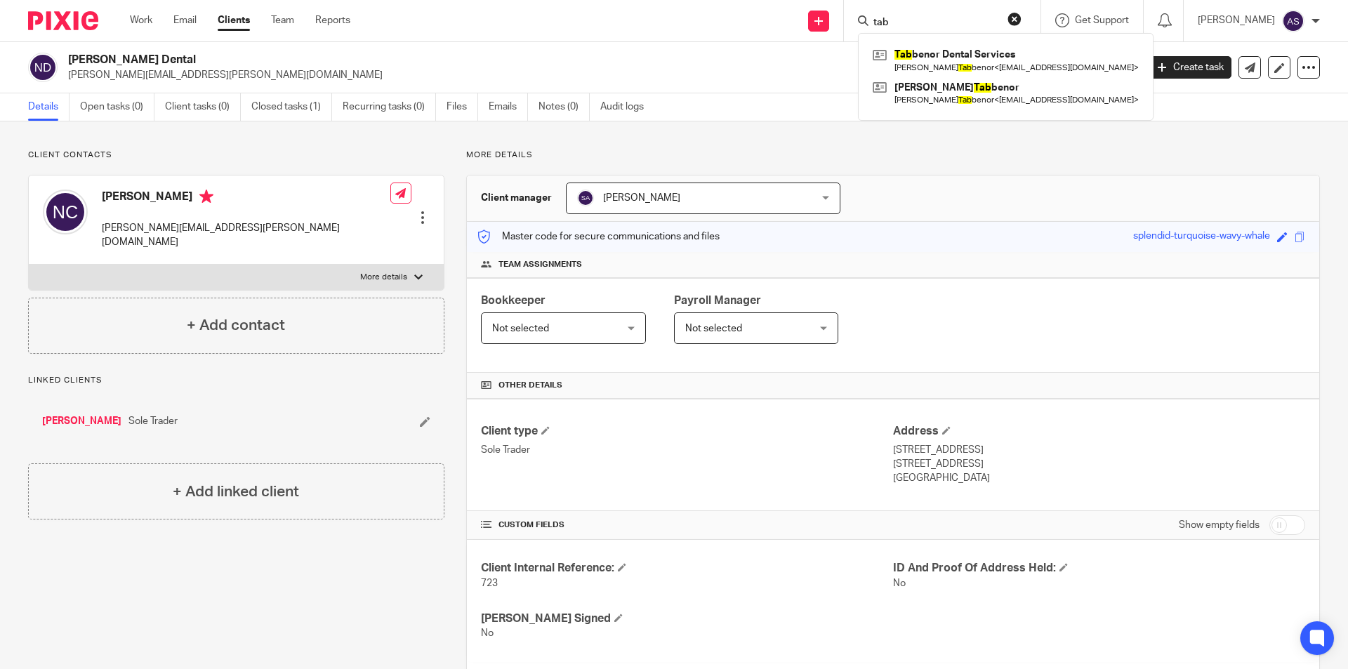
click at [959, 17] on input "tab" at bounding box center [935, 23] width 126 height 13
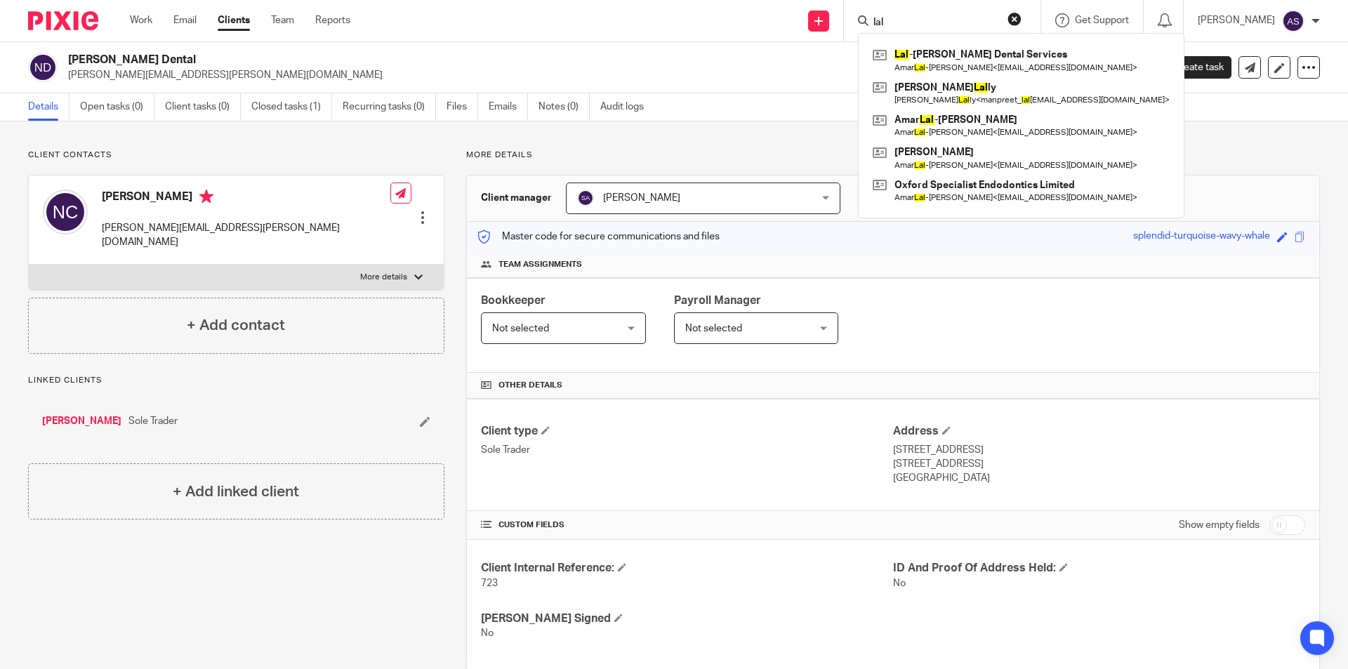
click at [951, 29] on input "lal" at bounding box center [935, 23] width 126 height 13
click at [951, 28] on input "lal" at bounding box center [935, 23] width 126 height 13
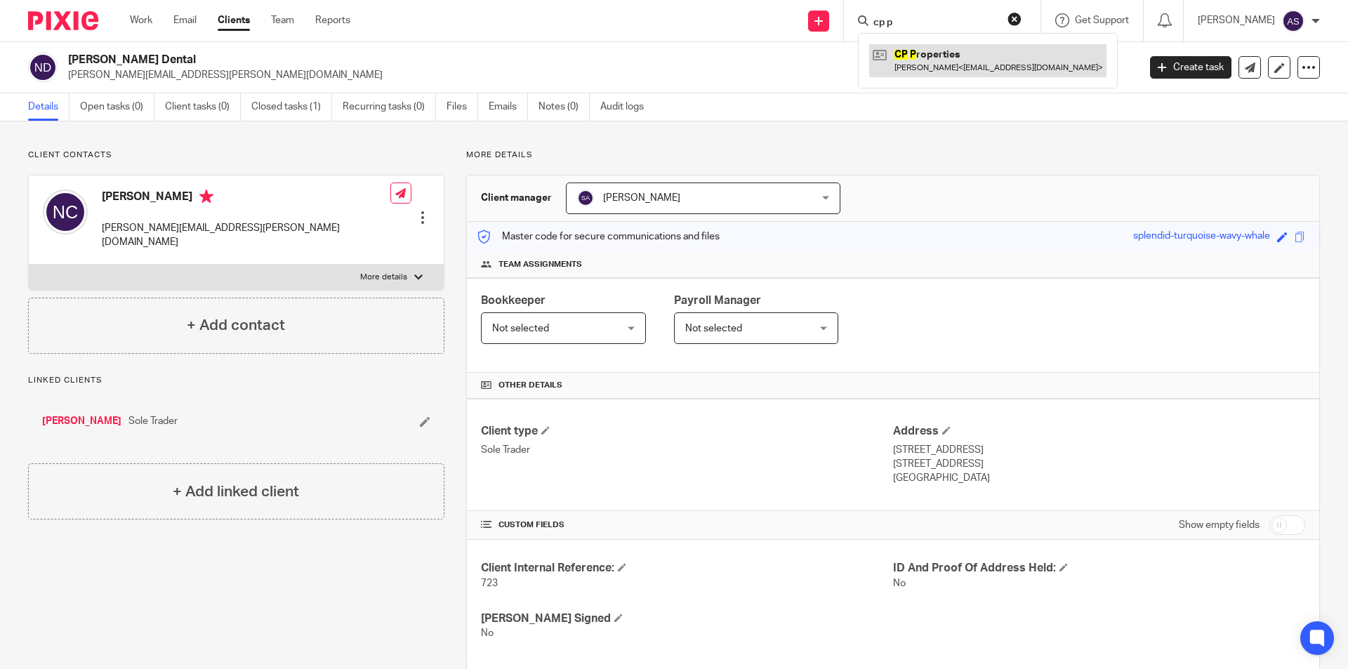
type input "cp p"
click at [958, 57] on link at bounding box center [987, 60] width 237 height 32
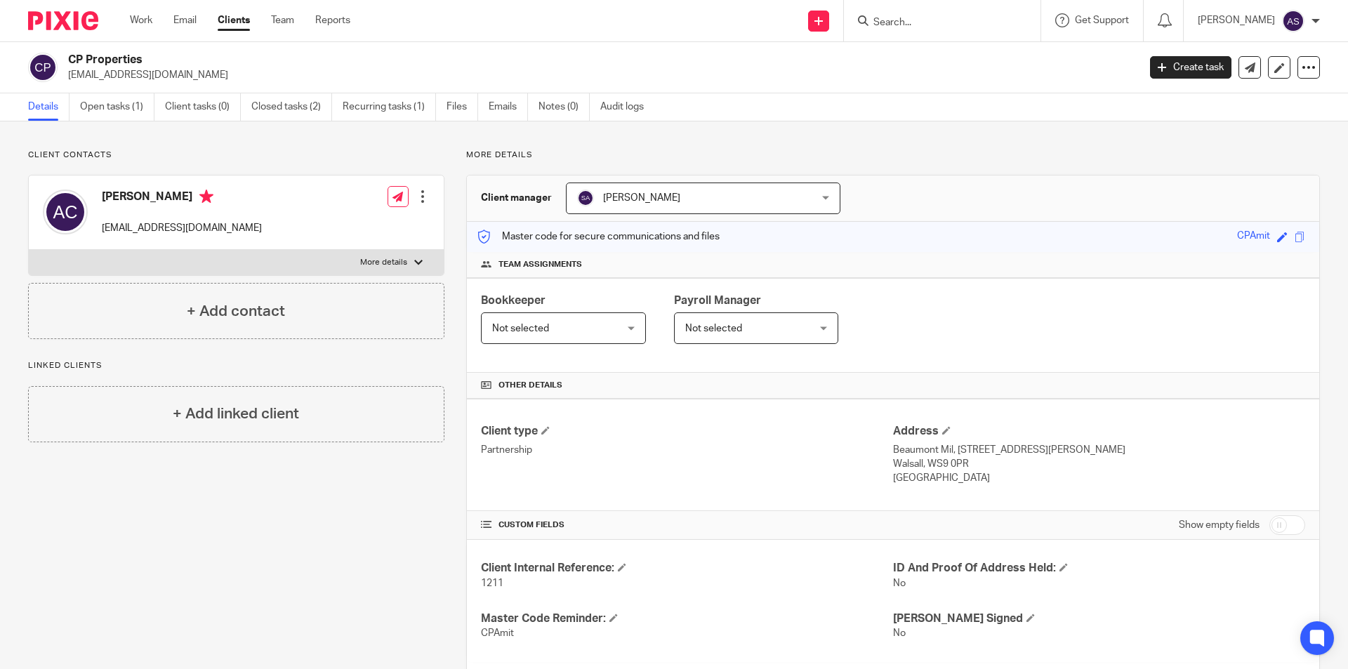
click at [937, 32] on div at bounding box center [942, 20] width 197 height 41
click at [934, 21] on input "Search" at bounding box center [935, 23] width 126 height 13
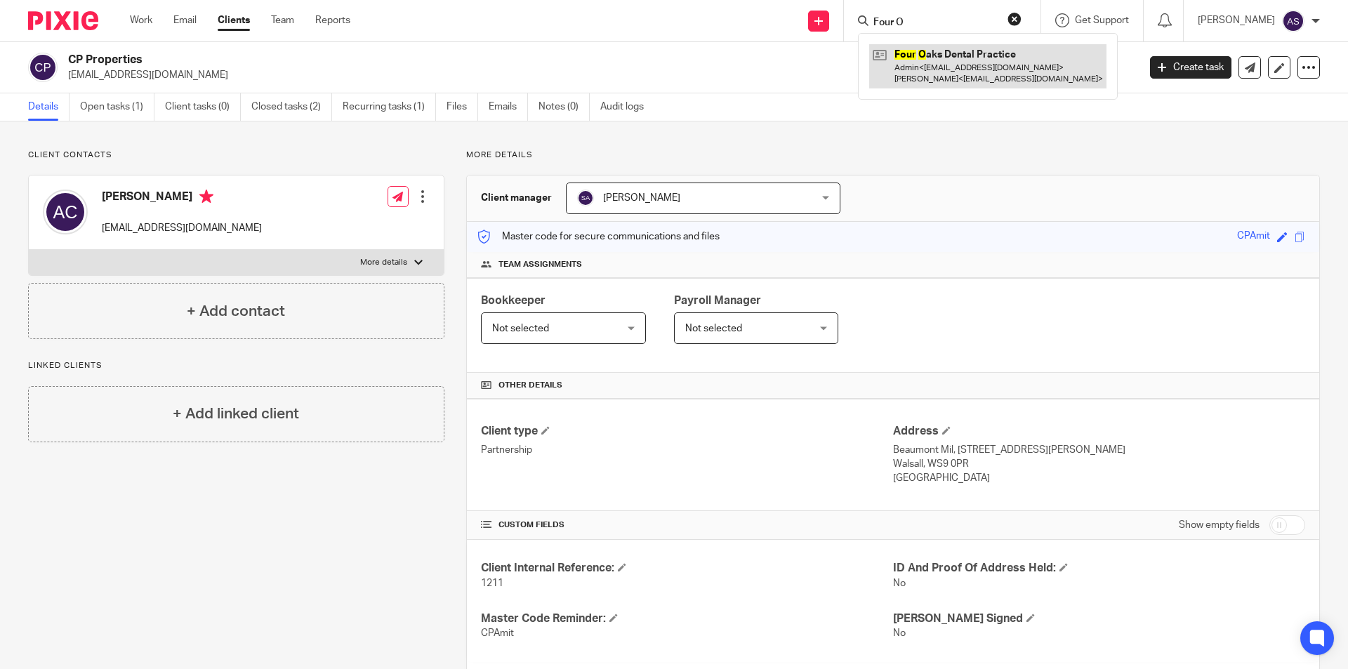
type input "Four O"
click at [954, 67] on link at bounding box center [987, 66] width 237 height 44
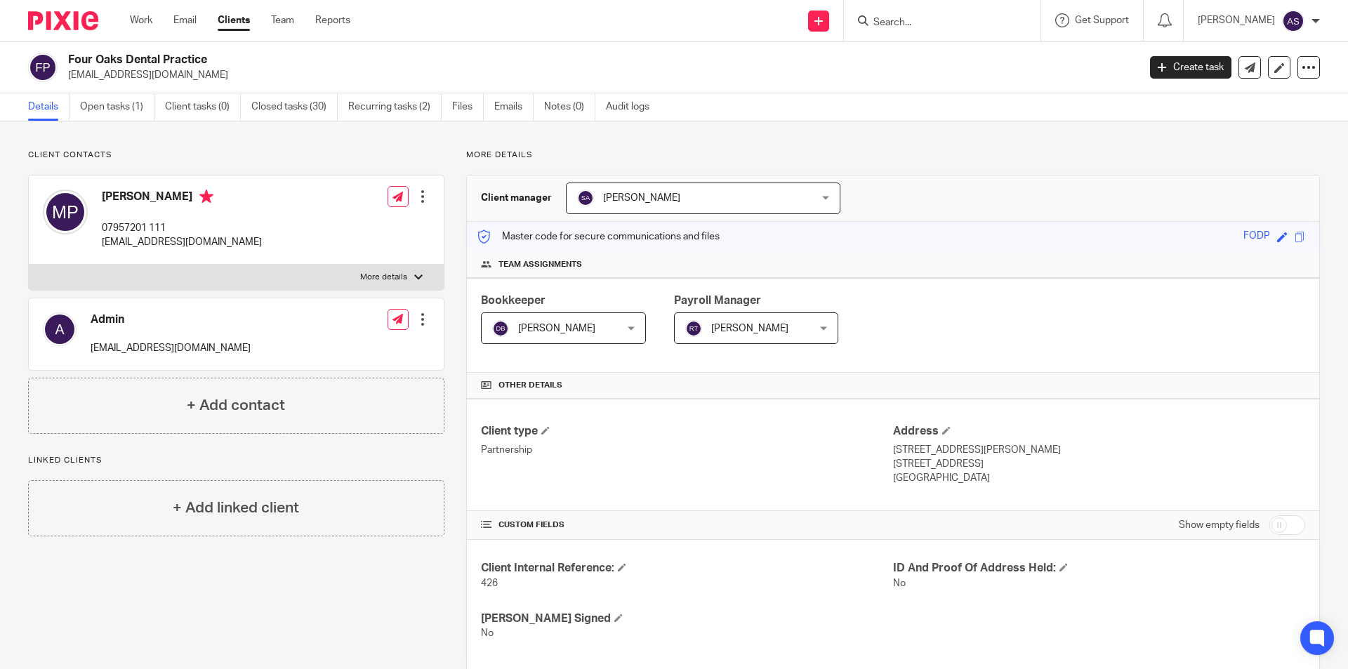
click at [923, 26] on input "Search" at bounding box center [935, 23] width 126 height 13
type input "Belwell"
click at [937, 55] on link at bounding box center [987, 60] width 237 height 32
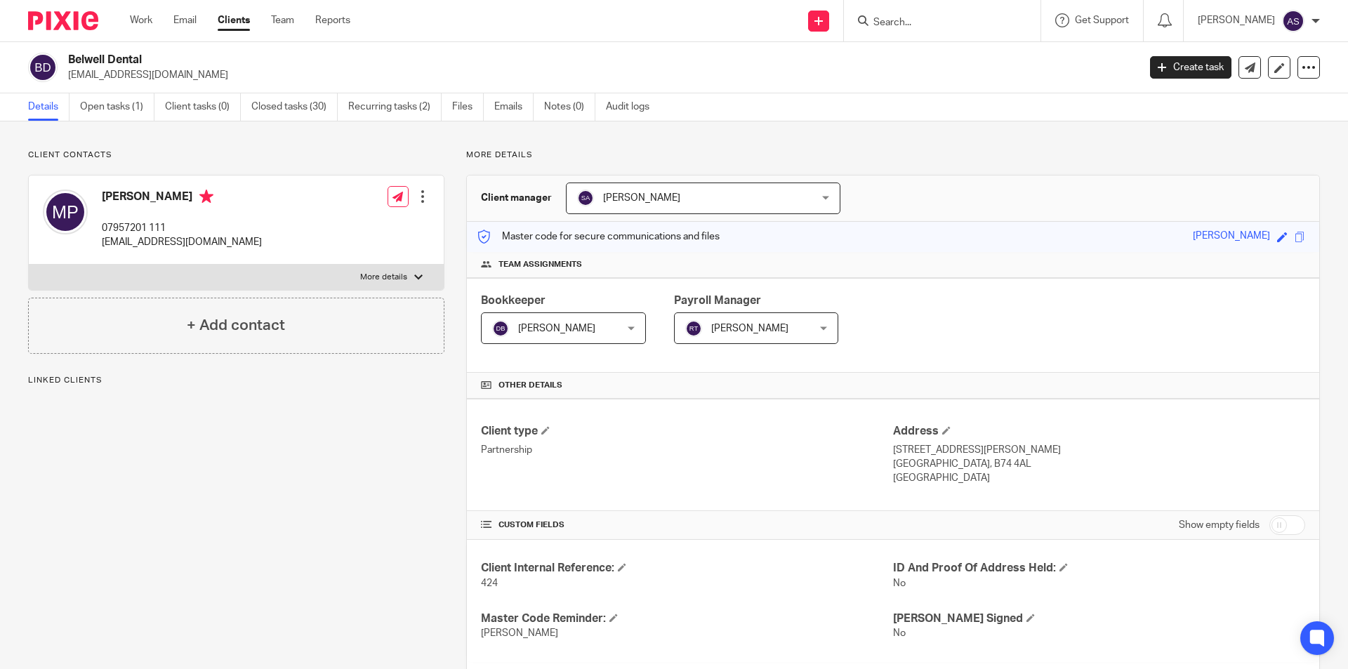
click at [949, 25] on input "Search" at bounding box center [935, 23] width 126 height 13
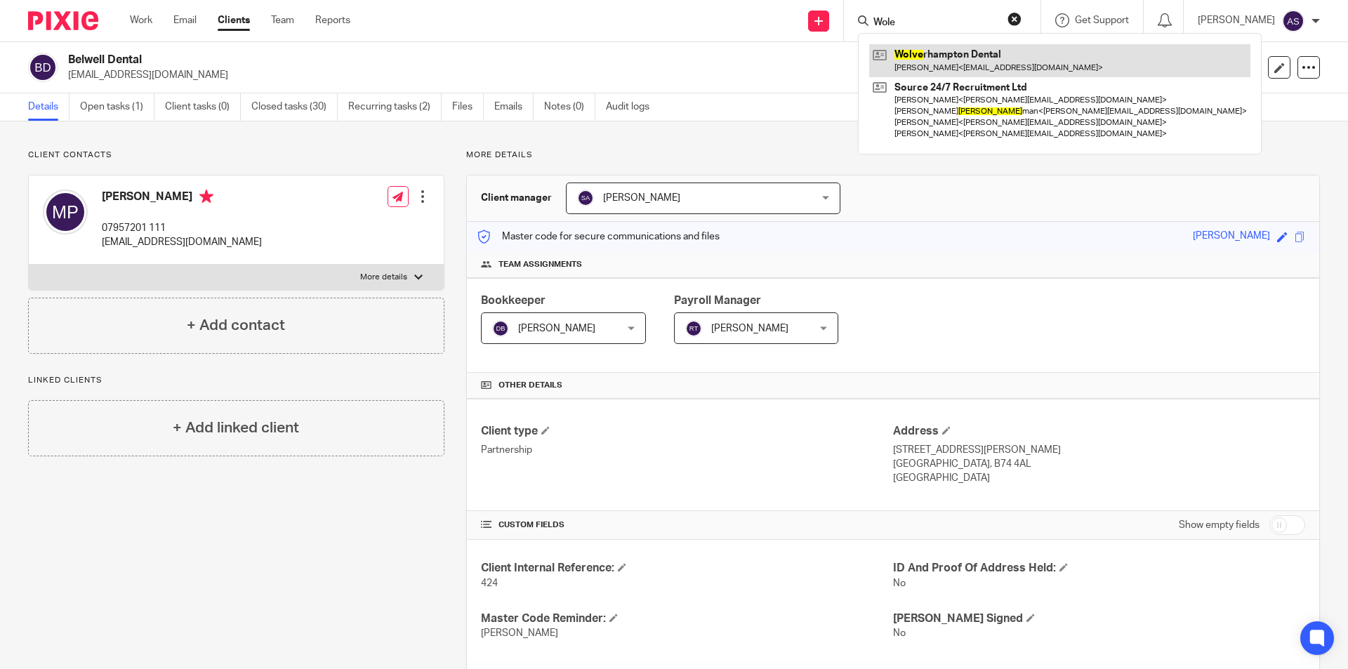
type input "Wole"
click at [956, 56] on link at bounding box center [1059, 60] width 381 height 32
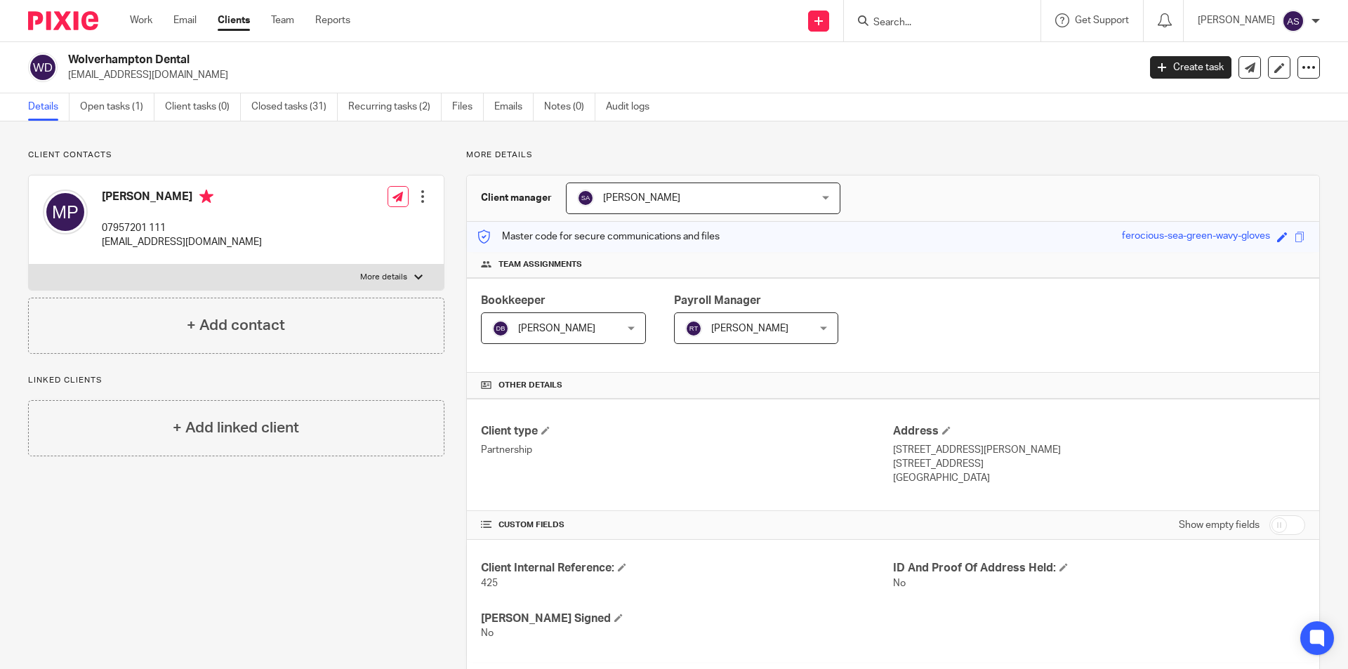
click at [966, 34] on div at bounding box center [942, 20] width 197 height 41
click at [965, 31] on div at bounding box center [942, 20] width 197 height 41
click at [963, 27] on input "Search" at bounding box center [935, 23] width 126 height 13
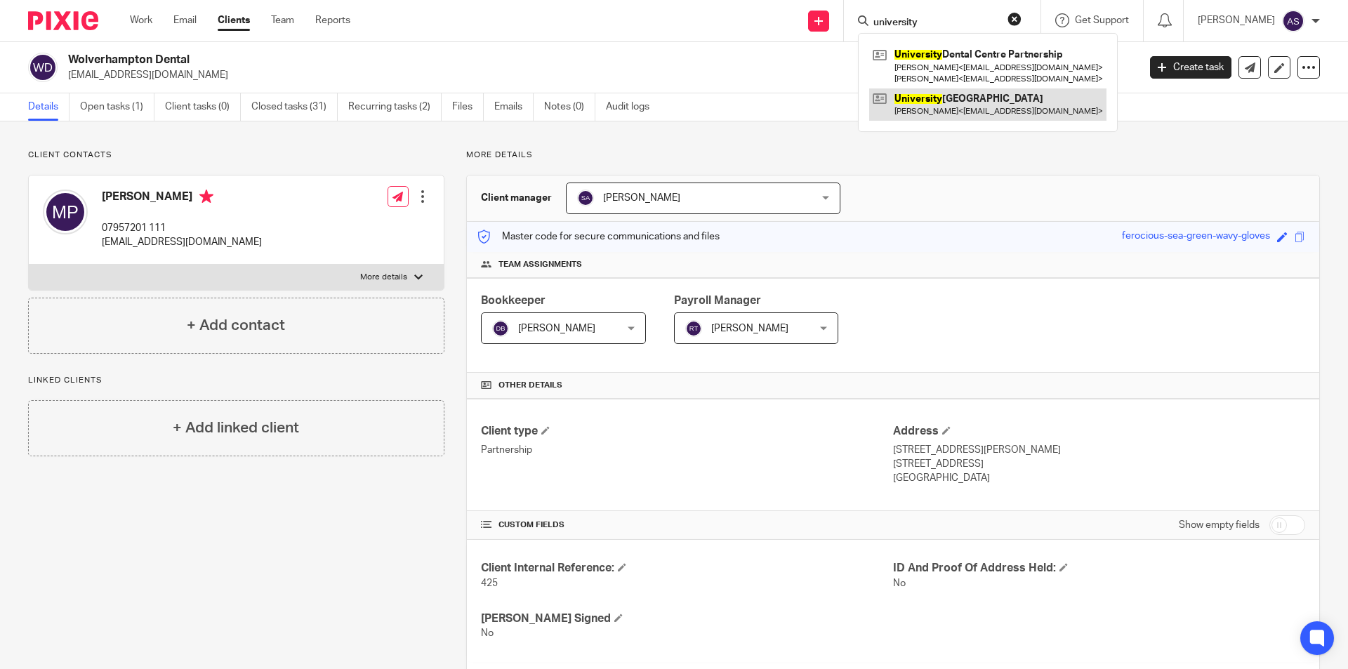
type input "university"
click at [958, 110] on link at bounding box center [987, 104] width 237 height 32
